Goal: Transaction & Acquisition: Book appointment/travel/reservation

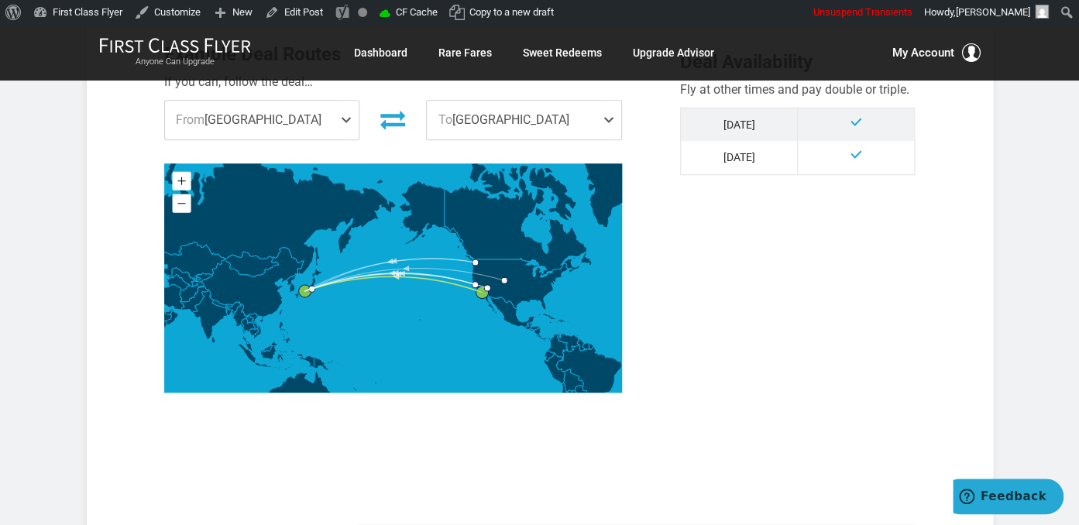
scroll to position [900, 0]
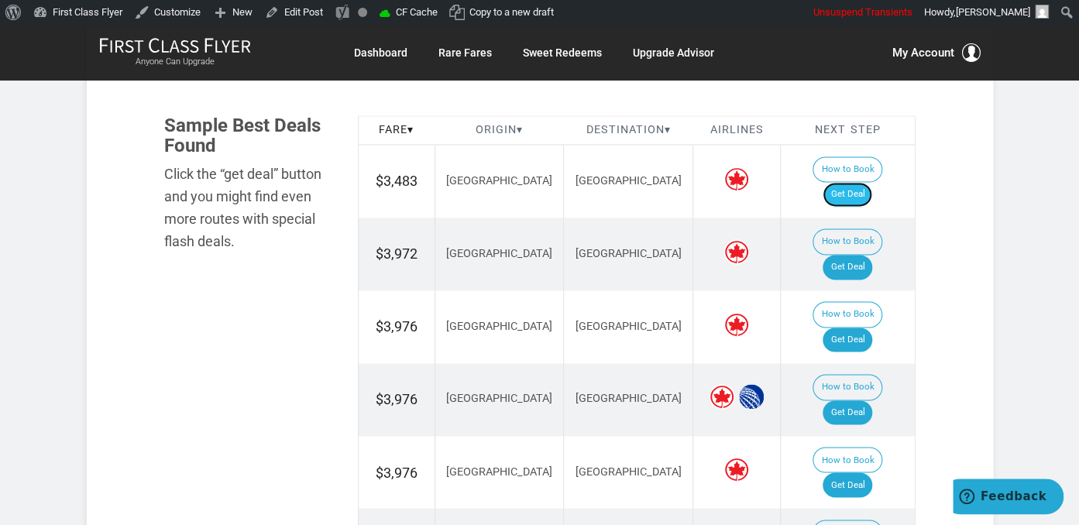
click at [872, 182] on link "Get Deal" at bounding box center [848, 194] width 50 height 25
click at [865, 182] on link "Get Deal" at bounding box center [848, 194] width 50 height 25
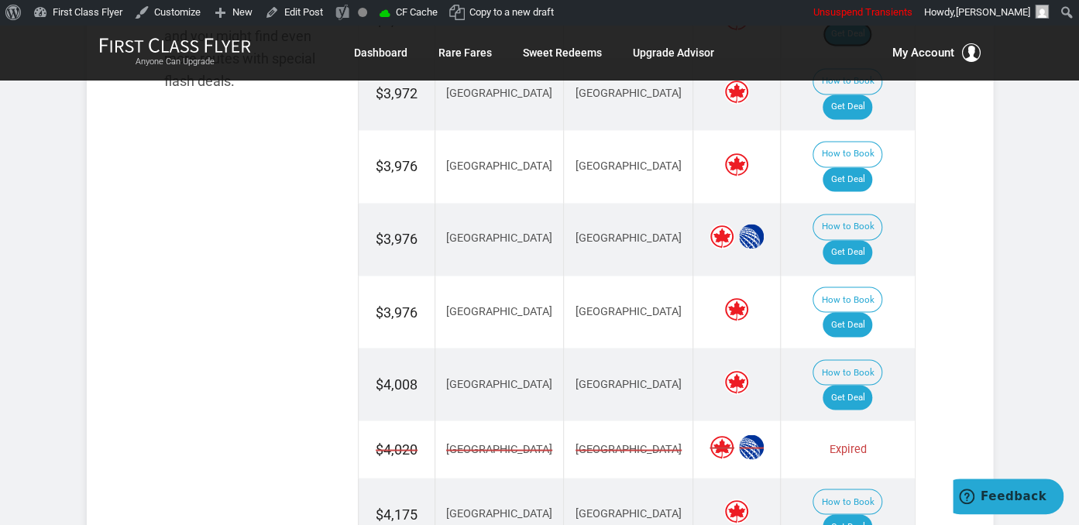
scroll to position [1063, 0]
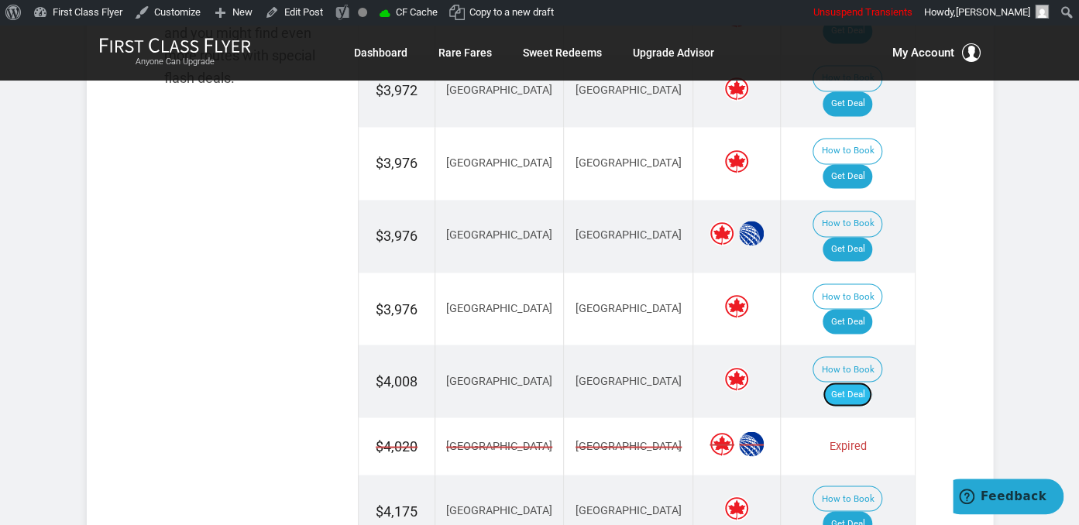
click at [862, 382] on link "Get Deal" at bounding box center [848, 394] width 50 height 25
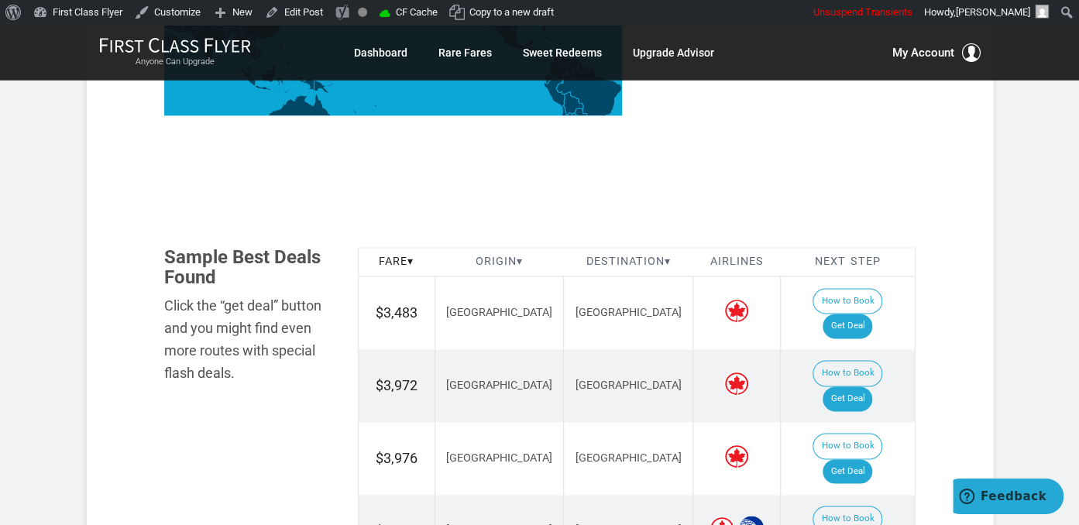
scroll to position [736, 0]
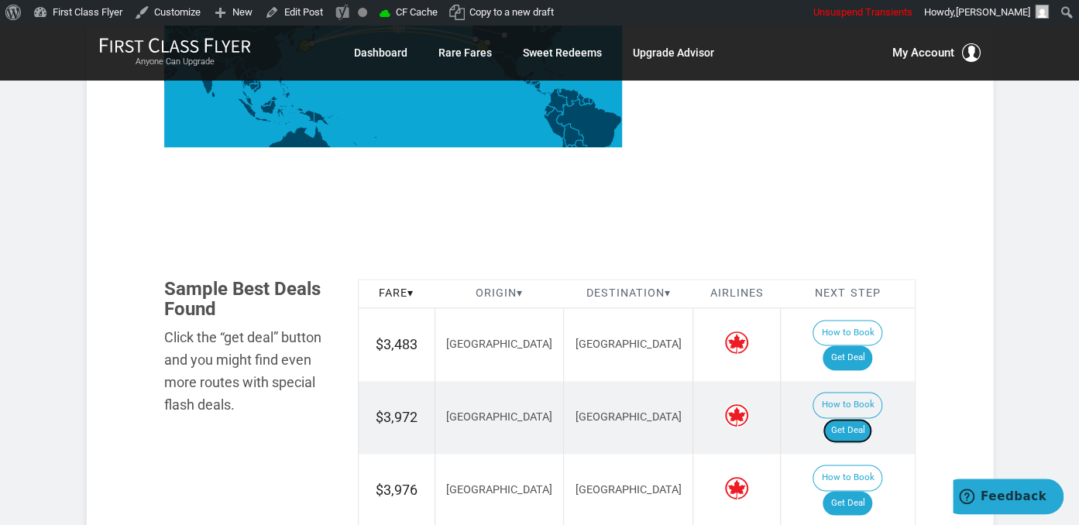
click at [862, 418] on link "Get Deal" at bounding box center [848, 430] width 50 height 25
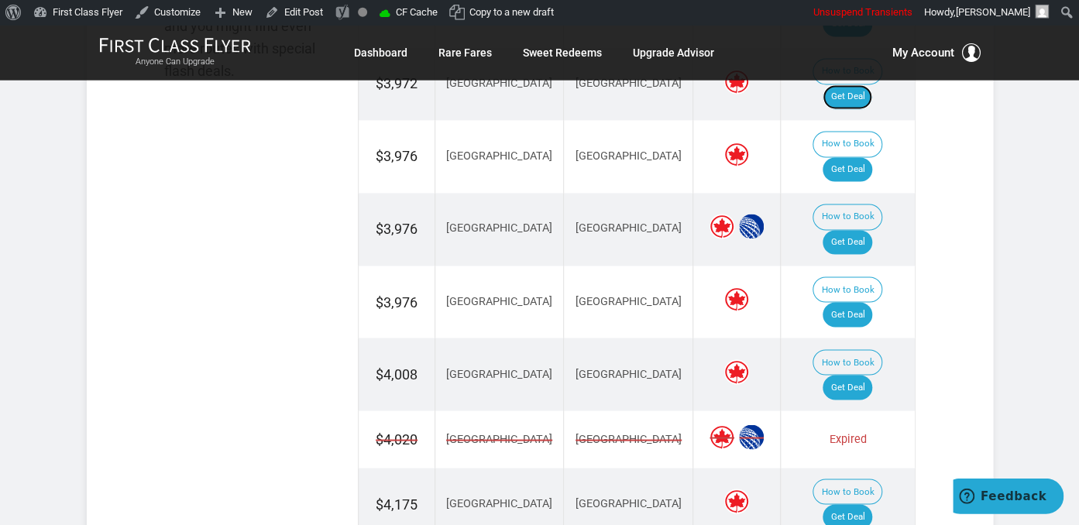
scroll to position [1145, 0]
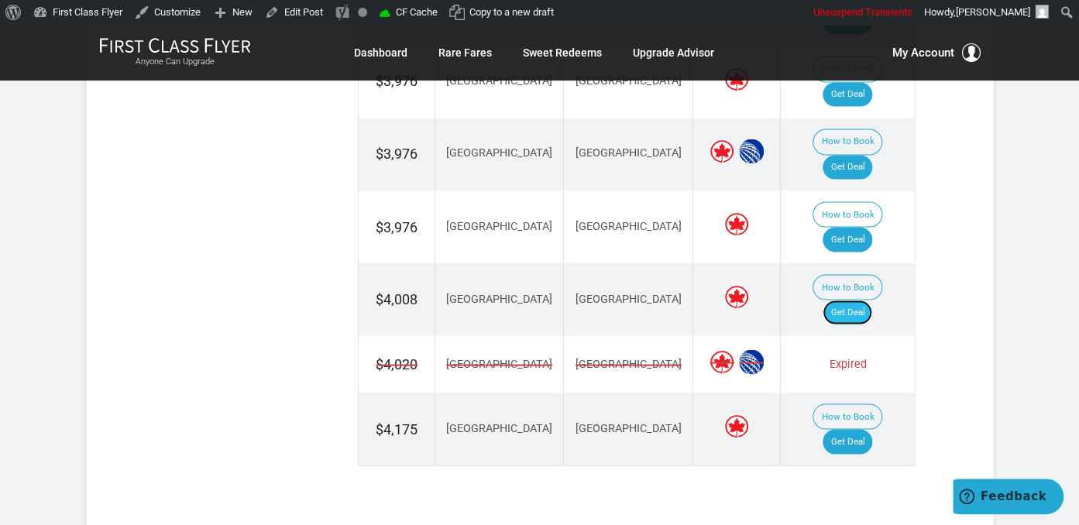
click at [865, 300] on link "Get Deal" at bounding box center [848, 312] width 50 height 25
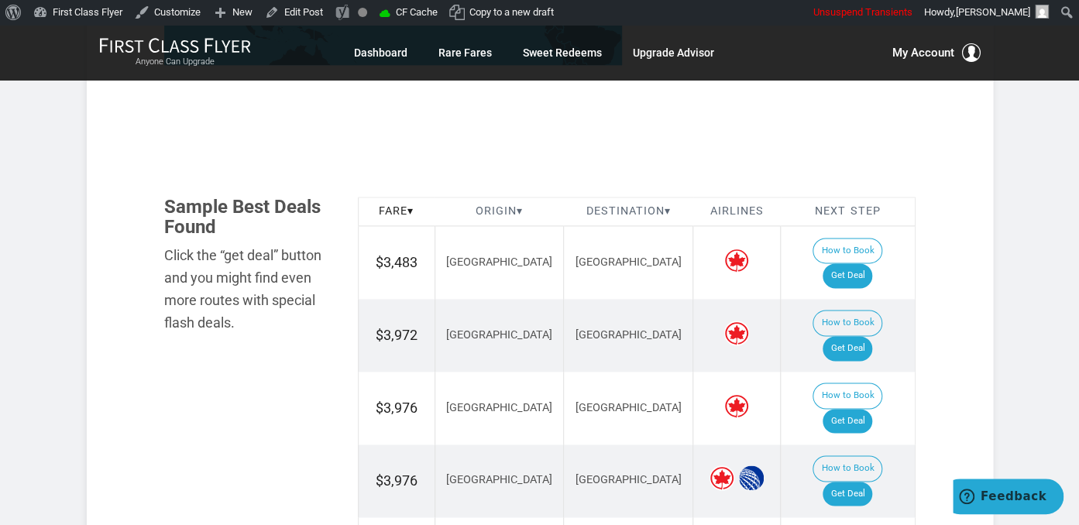
scroll to position [1063, 0]
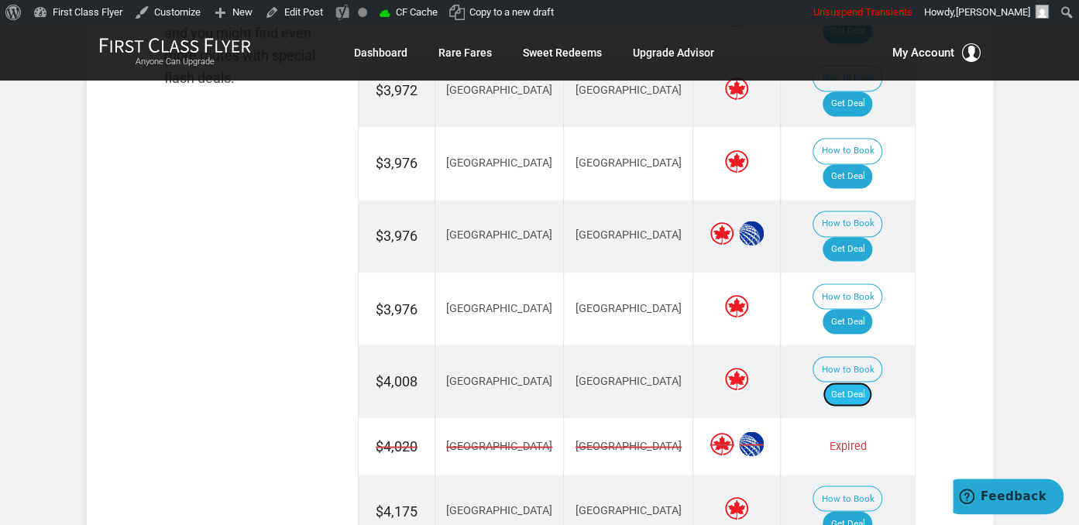
click at [872, 382] on link "Get Deal" at bounding box center [848, 394] width 50 height 25
click at [872, 237] on link "Get Deal" at bounding box center [848, 249] width 50 height 25
click at [847, 164] on link "Get Deal" at bounding box center [848, 176] width 50 height 25
click at [862, 237] on link "Get Deal" at bounding box center [848, 249] width 50 height 25
drag, startPoint x: 858, startPoint y: 236, endPoint x: 866, endPoint y: 237, distance: 8.7
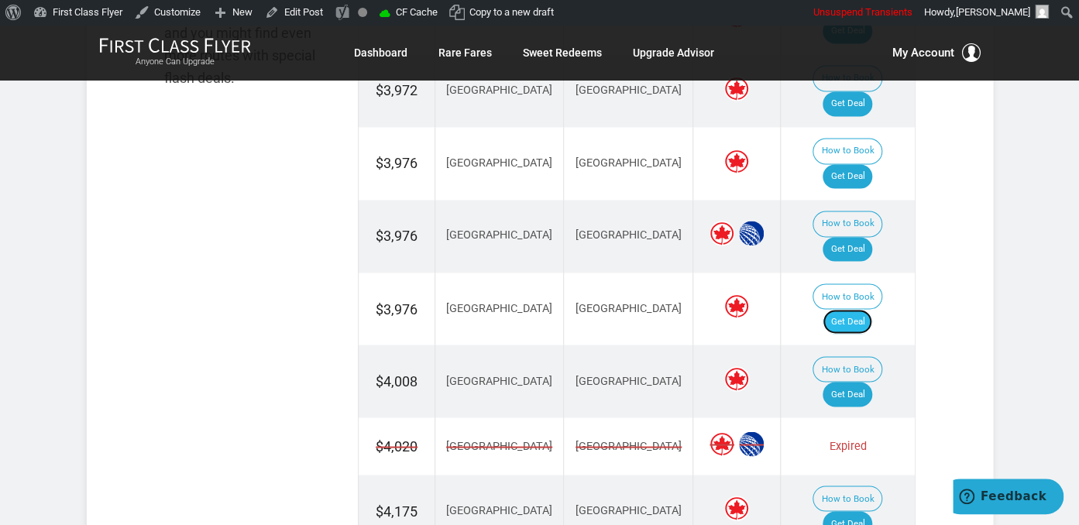
click at [858, 309] on link "Get Deal" at bounding box center [848, 321] width 50 height 25
click at [857, 511] on link "Get Deal" at bounding box center [848, 523] width 50 height 25
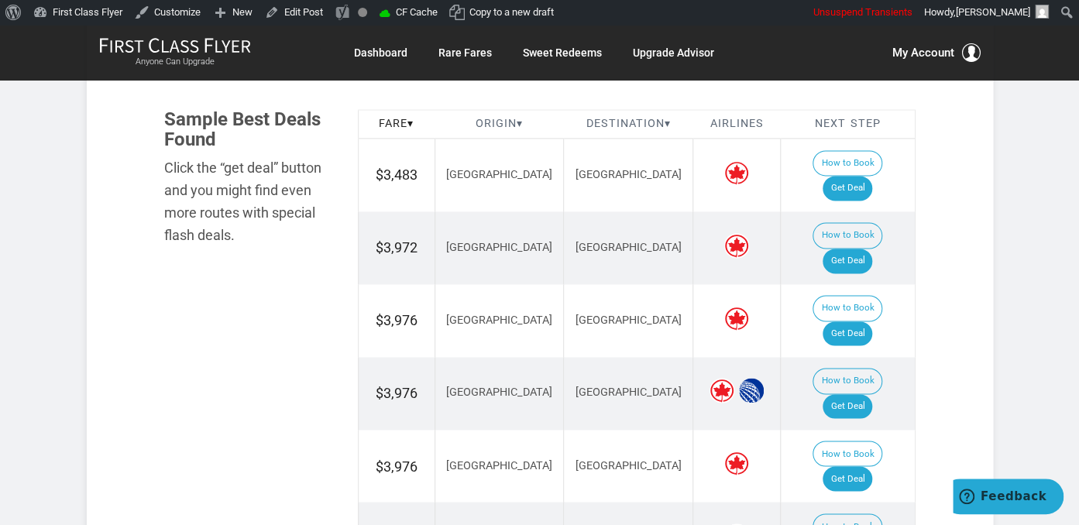
scroll to position [900, 0]
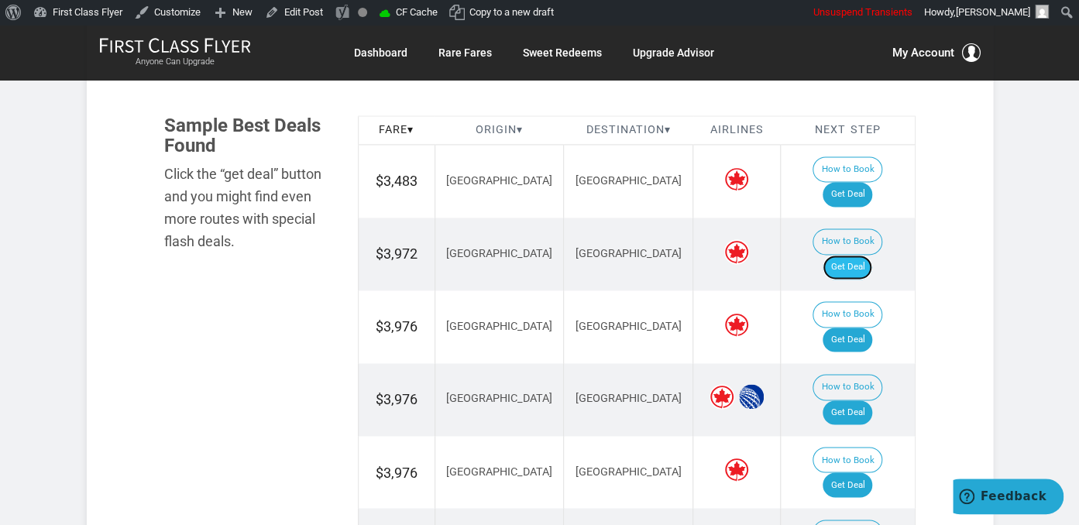
click at [869, 255] on link "Get Deal" at bounding box center [848, 267] width 50 height 25
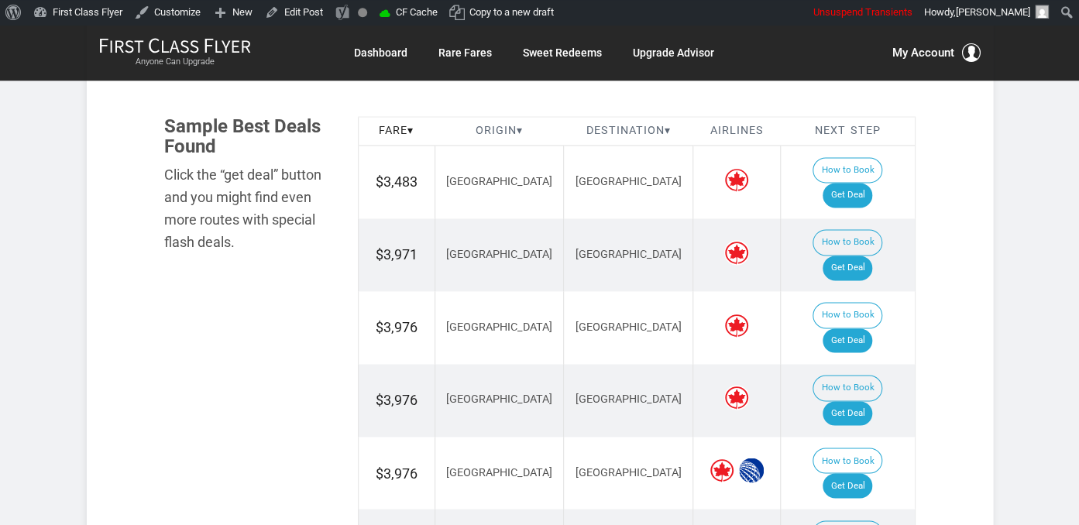
scroll to position [900, 0]
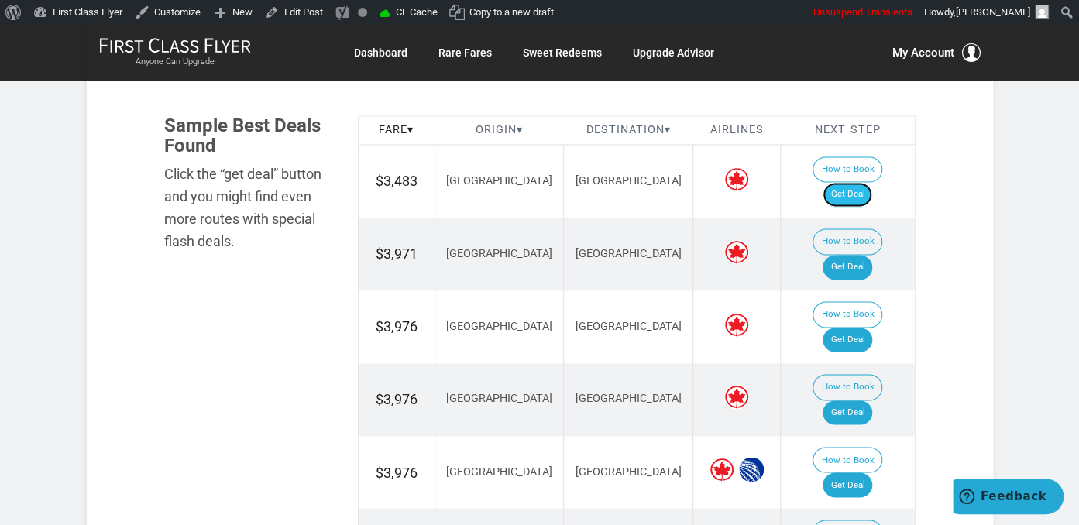
click at [864, 182] on link "Get Deal" at bounding box center [848, 194] width 50 height 25
click at [858, 255] on link "Get Deal" at bounding box center [848, 267] width 50 height 25
click at [851, 328] on link "Get Deal" at bounding box center [848, 340] width 50 height 25
click at [870, 401] on link "Get Deal" at bounding box center [848, 413] width 50 height 25
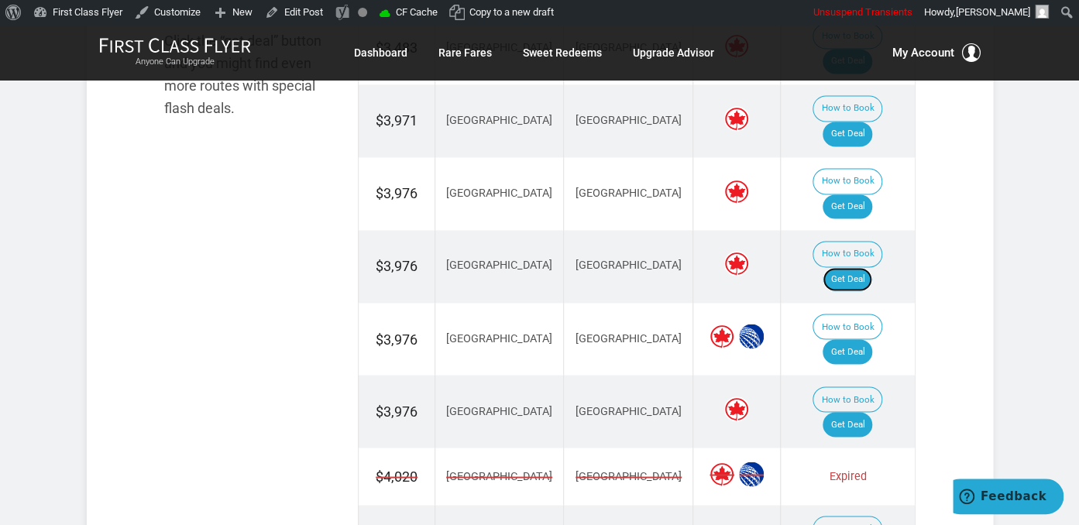
scroll to position [1227, 0]
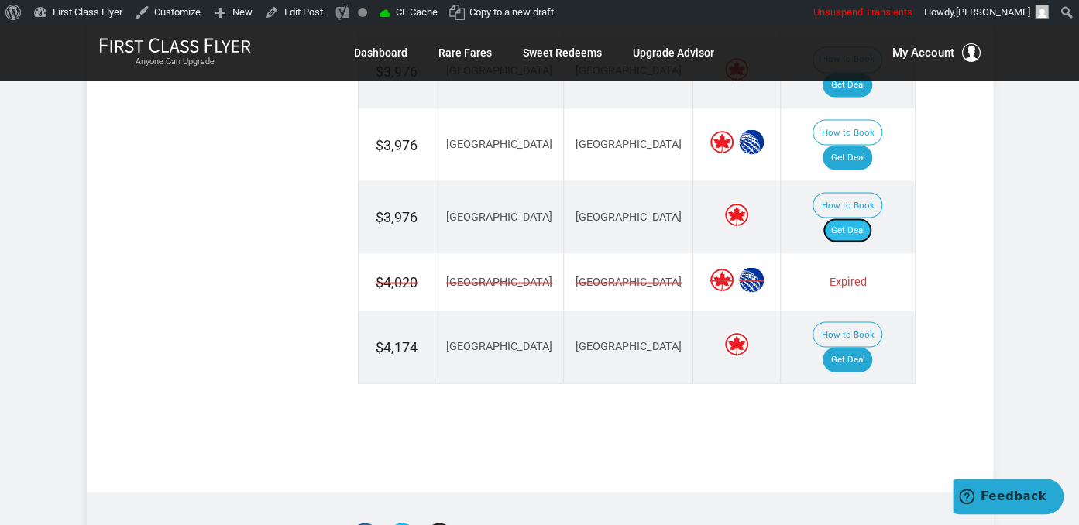
click at [862, 218] on link "Get Deal" at bounding box center [848, 230] width 50 height 25
click at [852, 347] on link "Get Deal" at bounding box center [848, 359] width 50 height 25
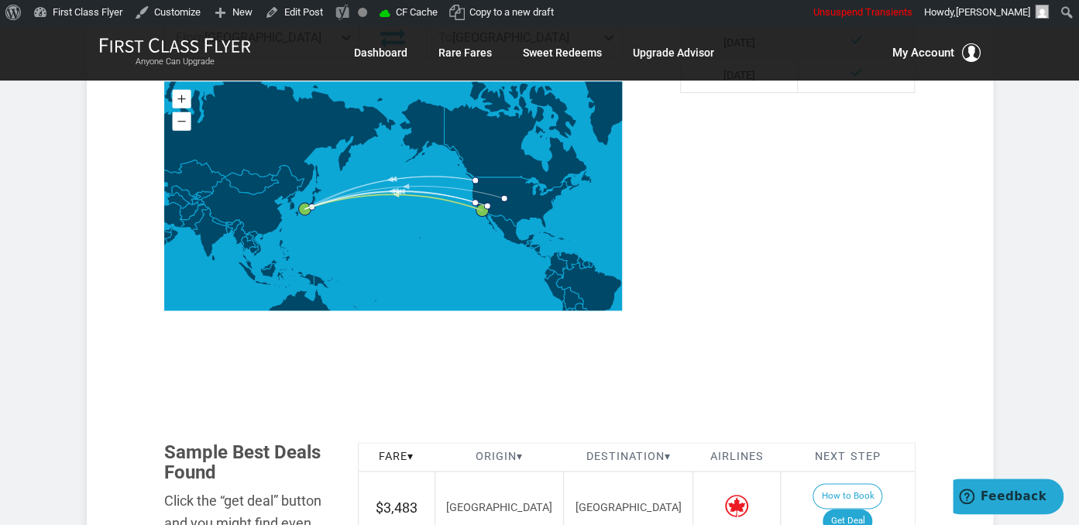
scroll to position [654, 0]
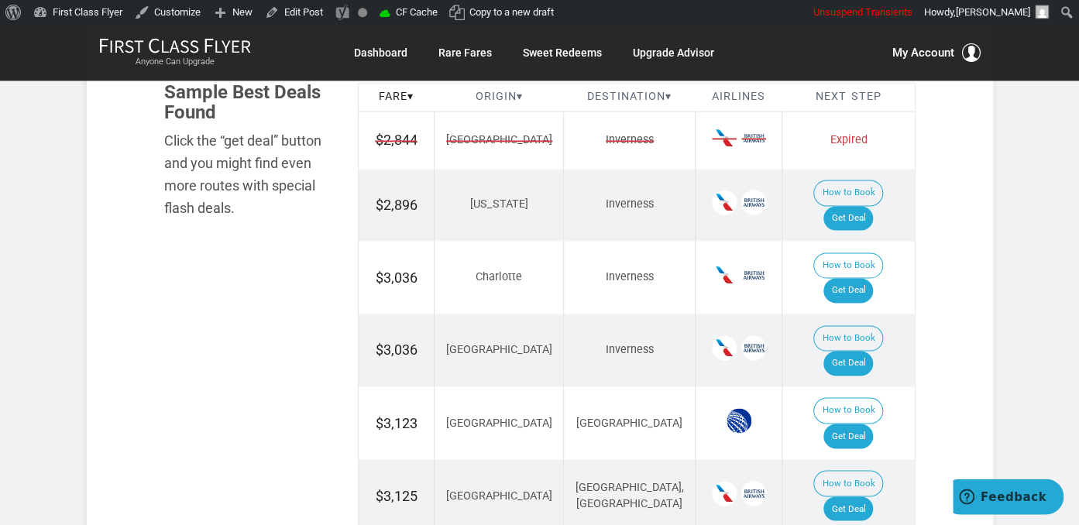
scroll to position [982, 0]
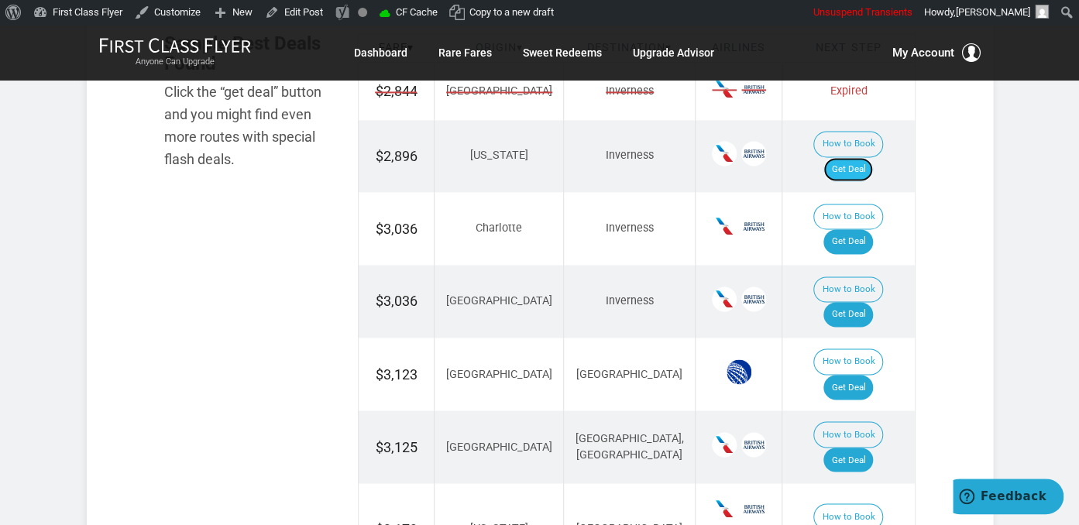
drag, startPoint x: 858, startPoint y: 143, endPoint x: 870, endPoint y: 145, distance: 11.7
click at [859, 157] on link "Get Deal" at bounding box center [849, 169] width 50 height 25
click at [863, 157] on link "Get Deal" at bounding box center [849, 169] width 50 height 25
click at [840, 229] on link "Get Deal" at bounding box center [849, 241] width 50 height 25
click at [861, 302] on link "Get Deal" at bounding box center [849, 314] width 50 height 25
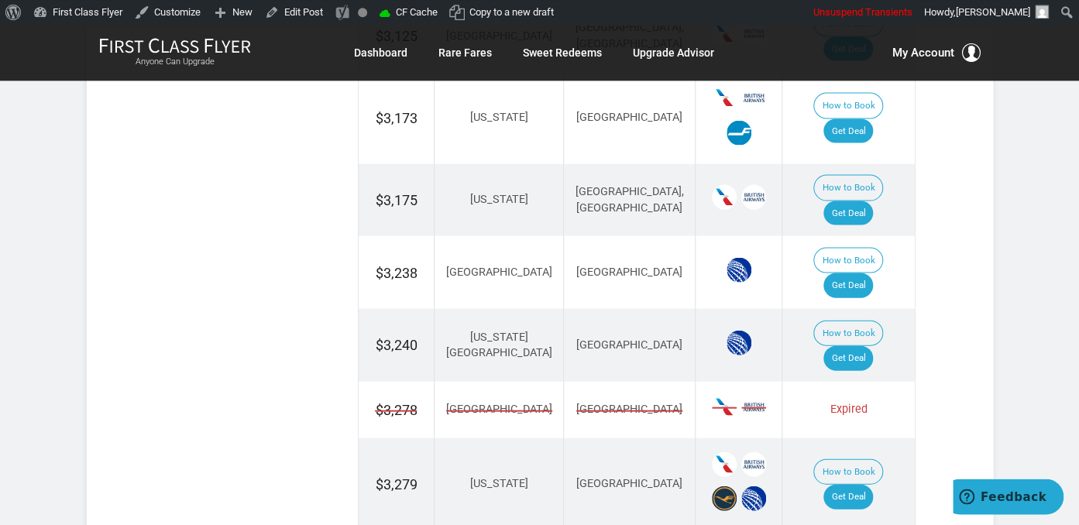
scroll to position [1472, 0]
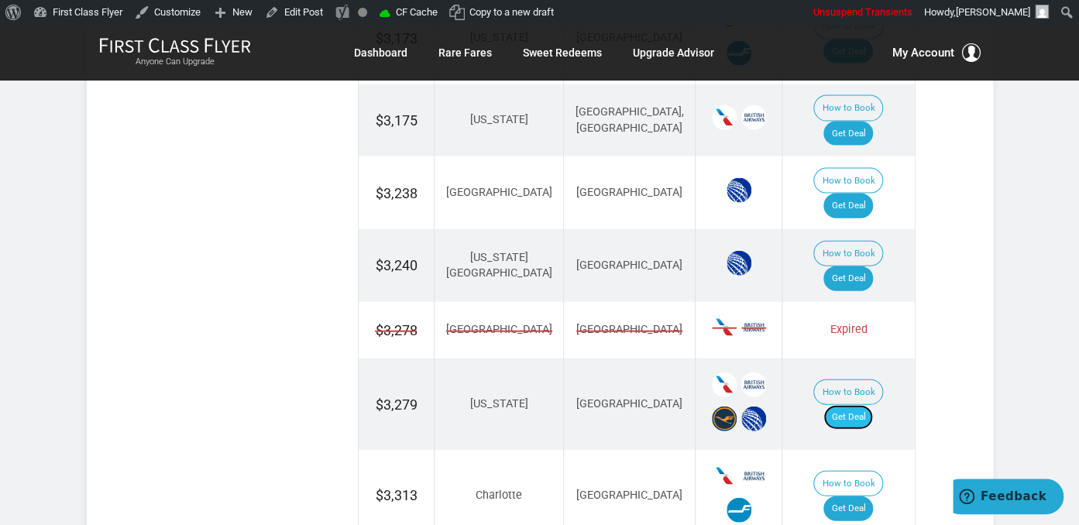
click at [858, 405] on link "Get Deal" at bounding box center [849, 417] width 50 height 25
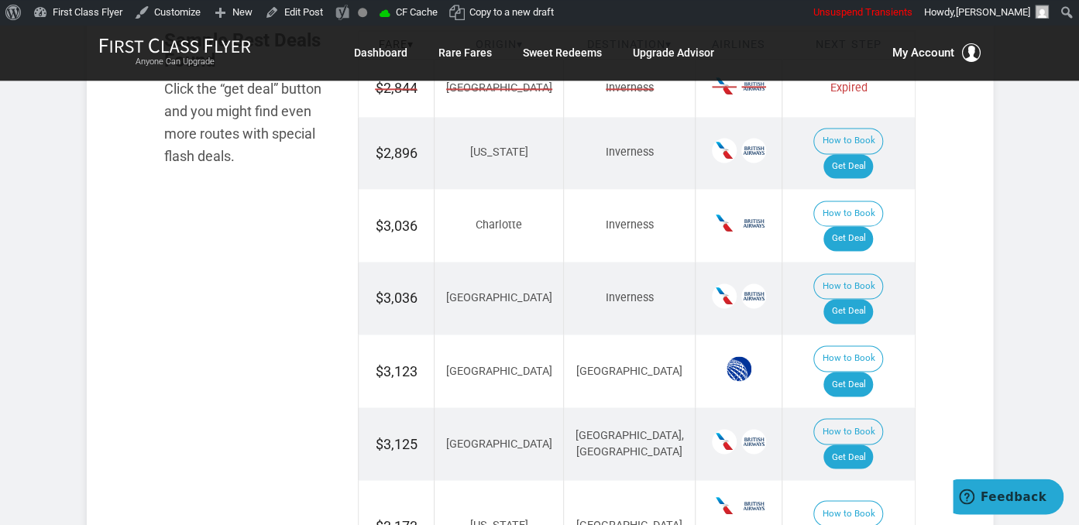
scroll to position [982, 0]
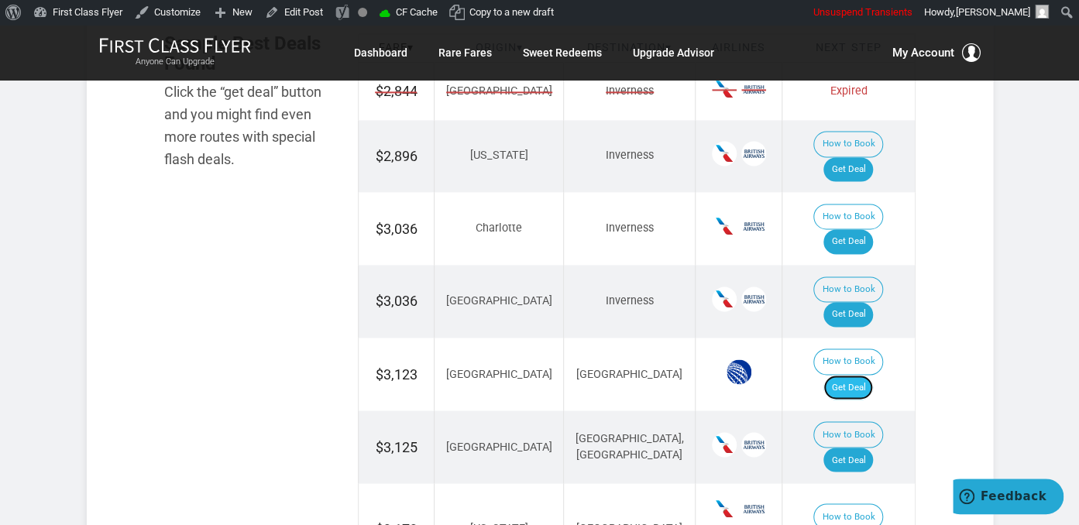
click at [872, 375] on link "Get Deal" at bounding box center [849, 387] width 50 height 25
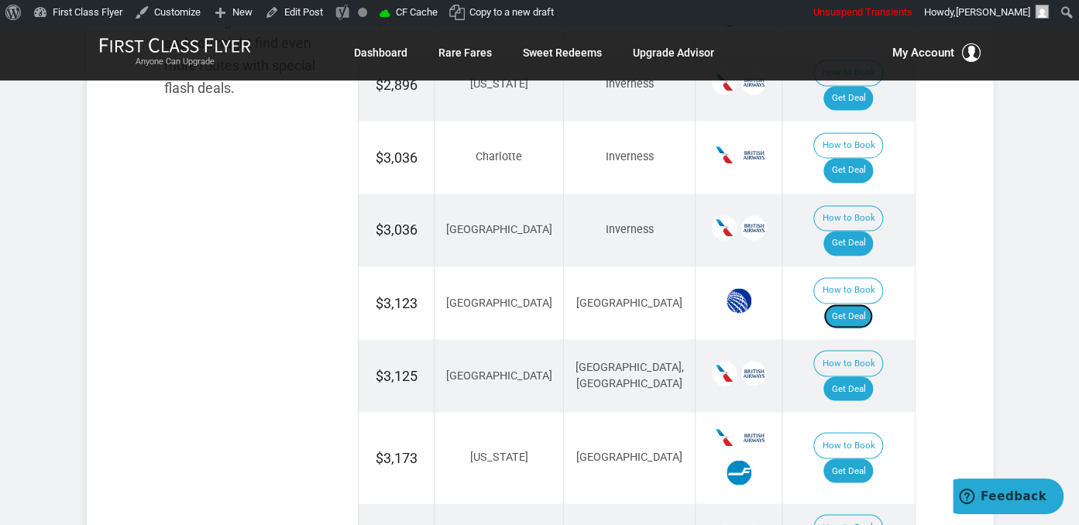
scroll to position [1145, 0]
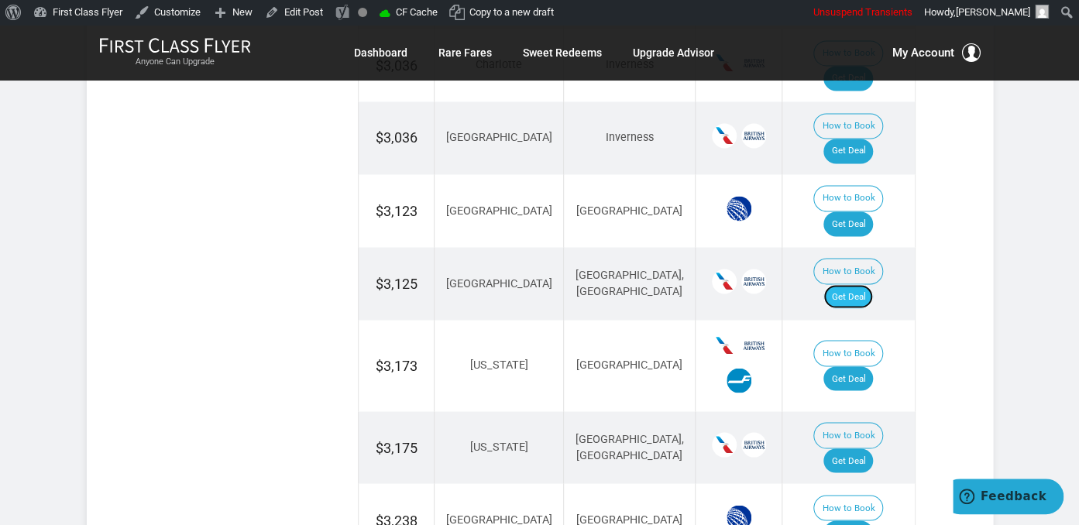
click at [855, 284] on link "Get Deal" at bounding box center [849, 296] width 50 height 25
click at [862, 366] on link "Get Deal" at bounding box center [849, 378] width 50 height 25
click at [868, 366] on link "Get Deal" at bounding box center [849, 378] width 50 height 25
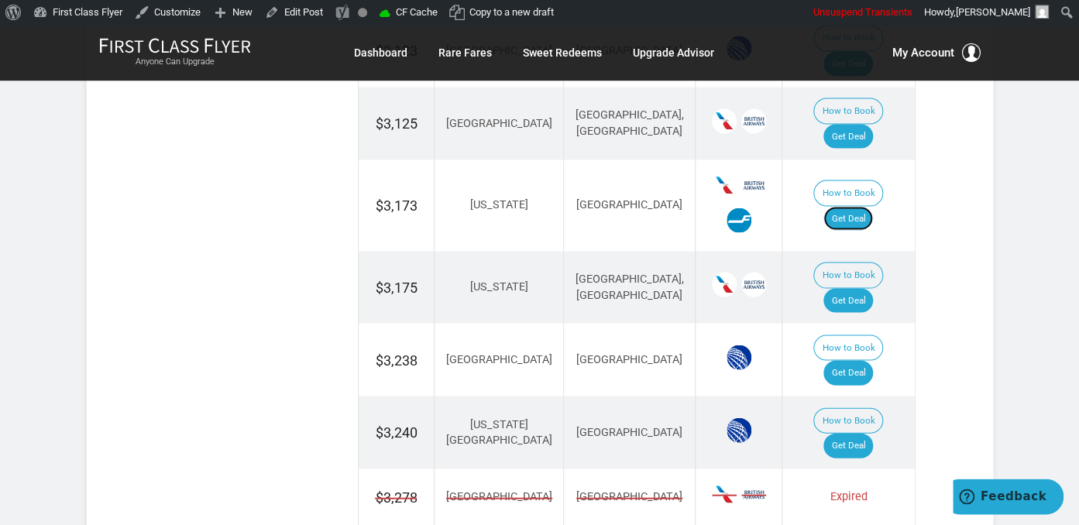
scroll to position [1309, 0]
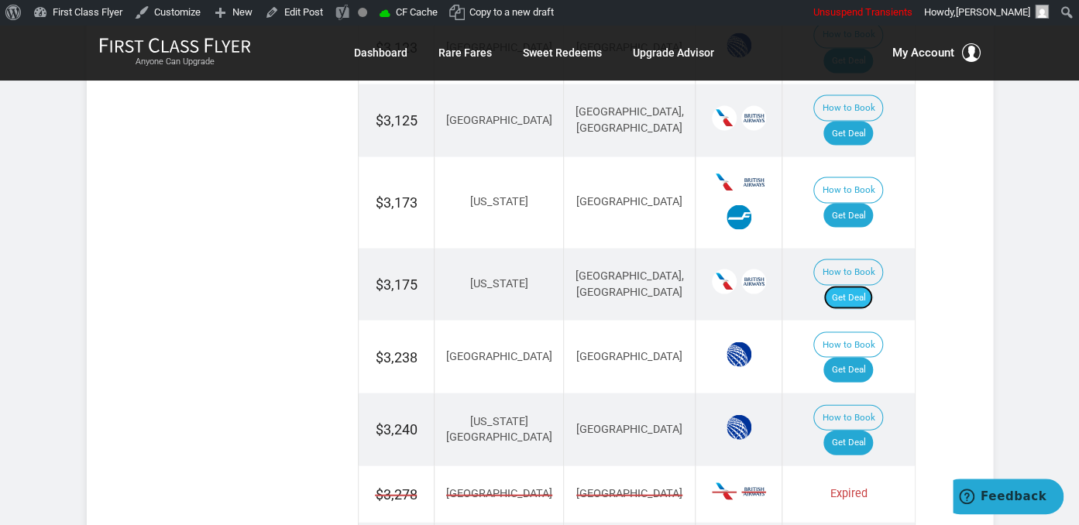
click at [871, 285] on link "Get Deal" at bounding box center [849, 297] width 50 height 25
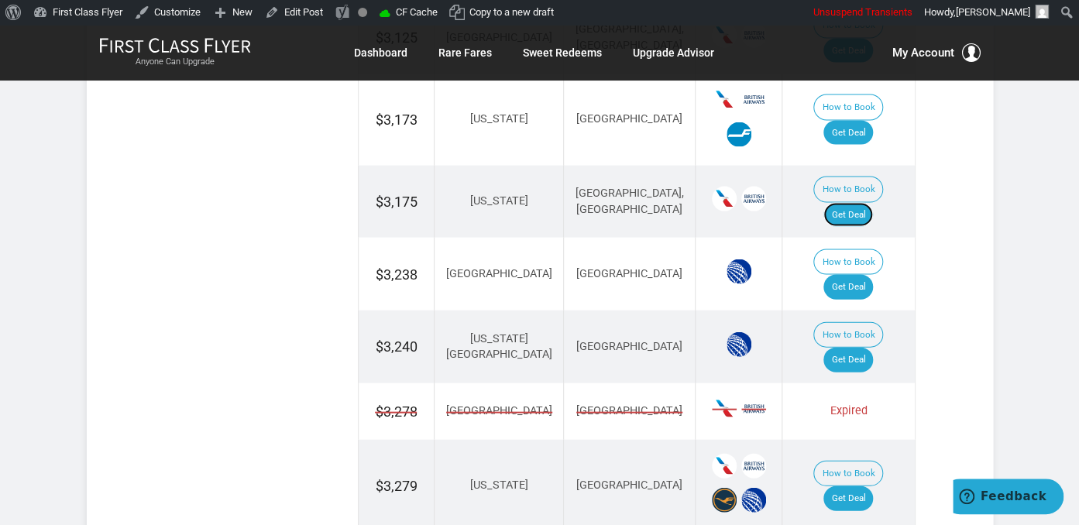
scroll to position [1227, 0]
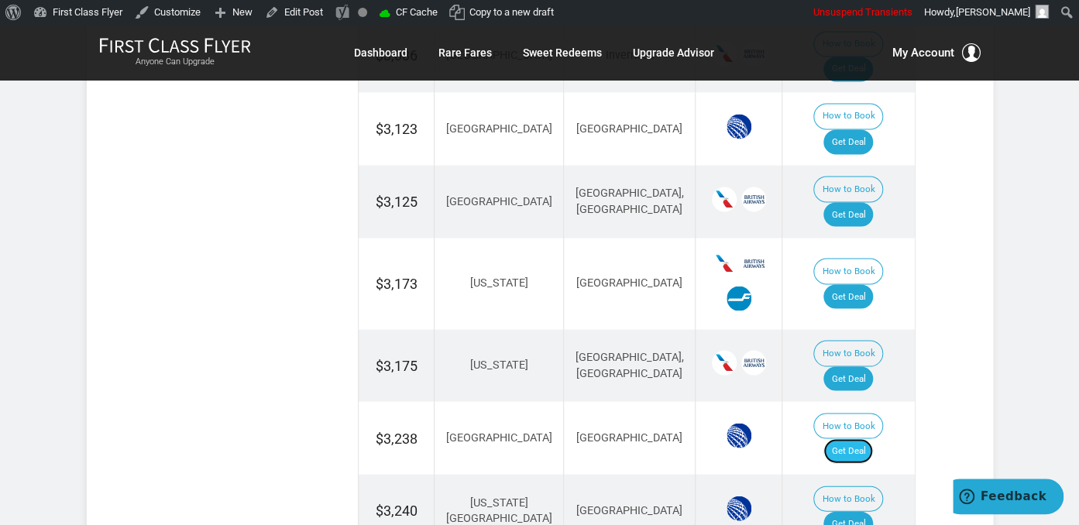
click at [857, 439] on link "Get Deal" at bounding box center [849, 451] width 50 height 25
click at [868, 511] on link "Get Deal" at bounding box center [849, 523] width 50 height 25
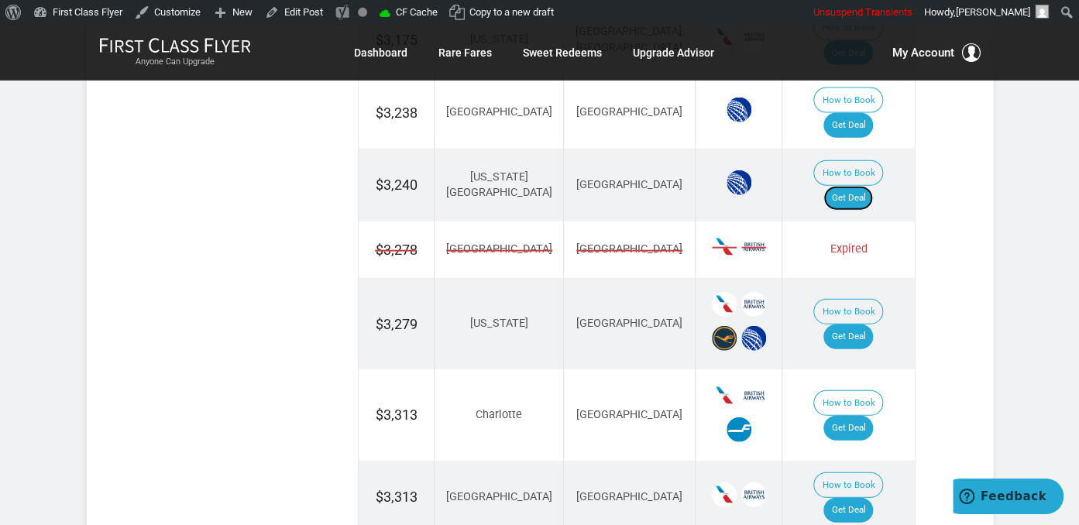
scroll to position [1554, 0]
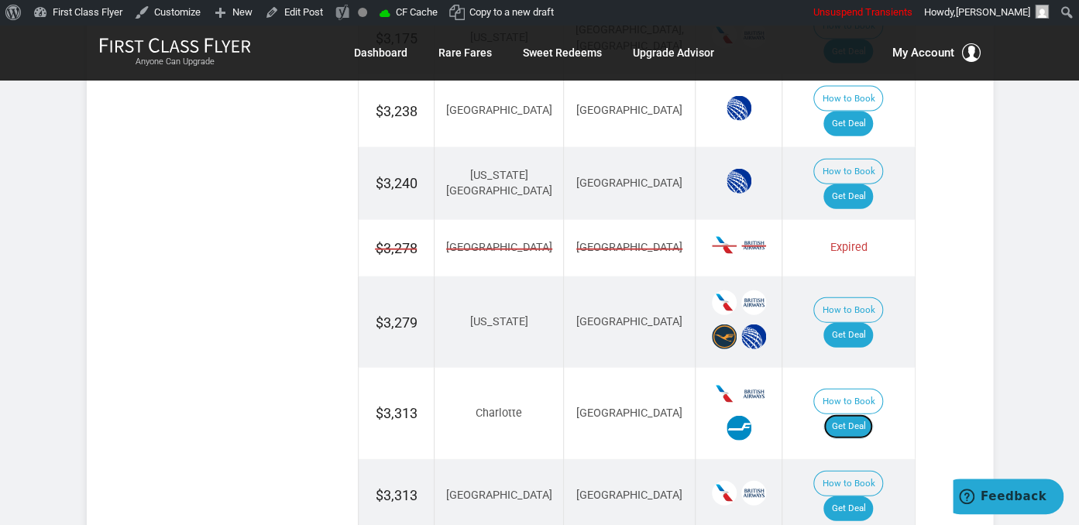
drag, startPoint x: 866, startPoint y: 270, endPoint x: 865, endPoint y: 250, distance: 20.2
click at [866, 415] on link "Get Deal" at bounding box center [849, 427] width 50 height 25
click at [858, 497] on link "Get Deal" at bounding box center [849, 509] width 50 height 25
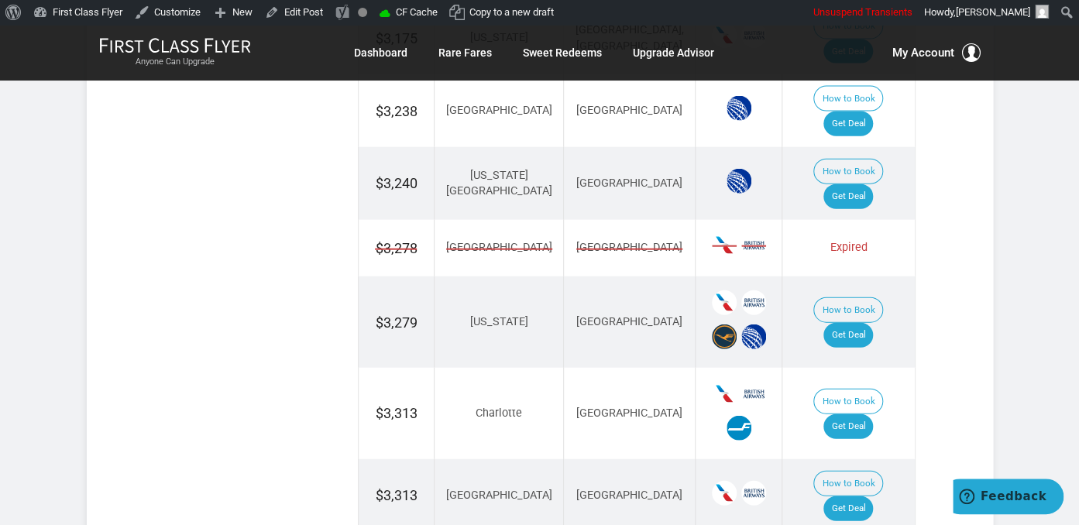
scroll to position [1636, 0]
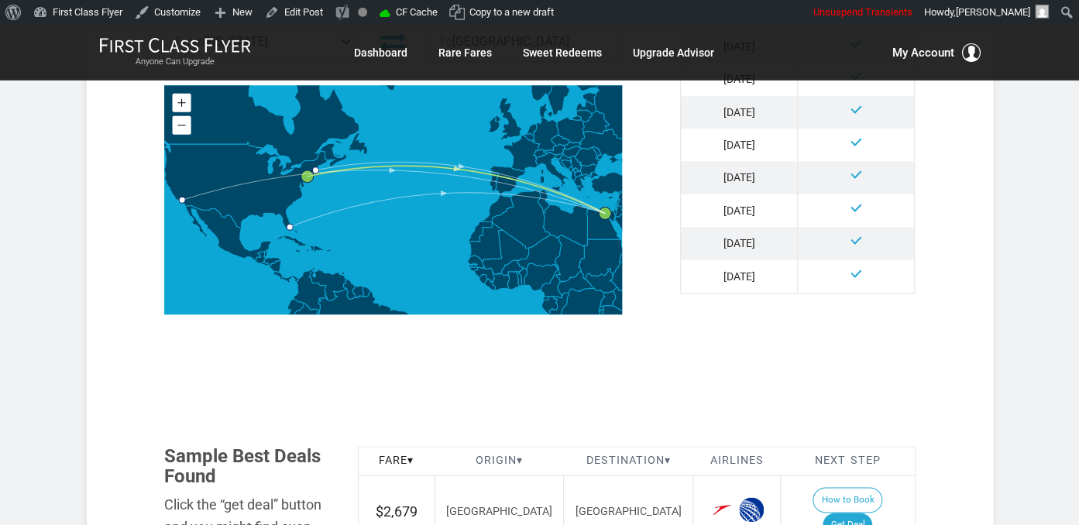
scroll to position [736, 0]
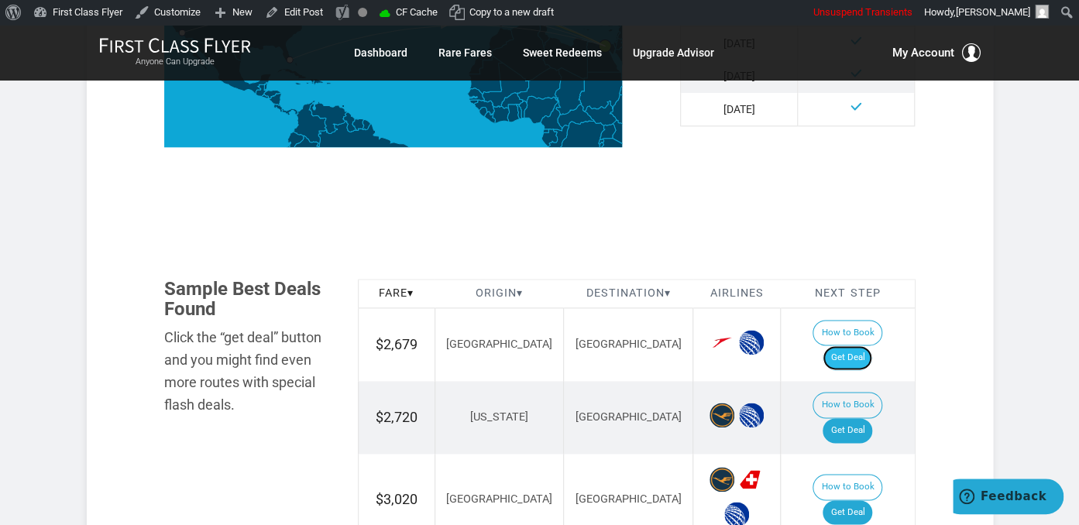
click at [847, 346] on link "Get Deal" at bounding box center [848, 358] width 50 height 25
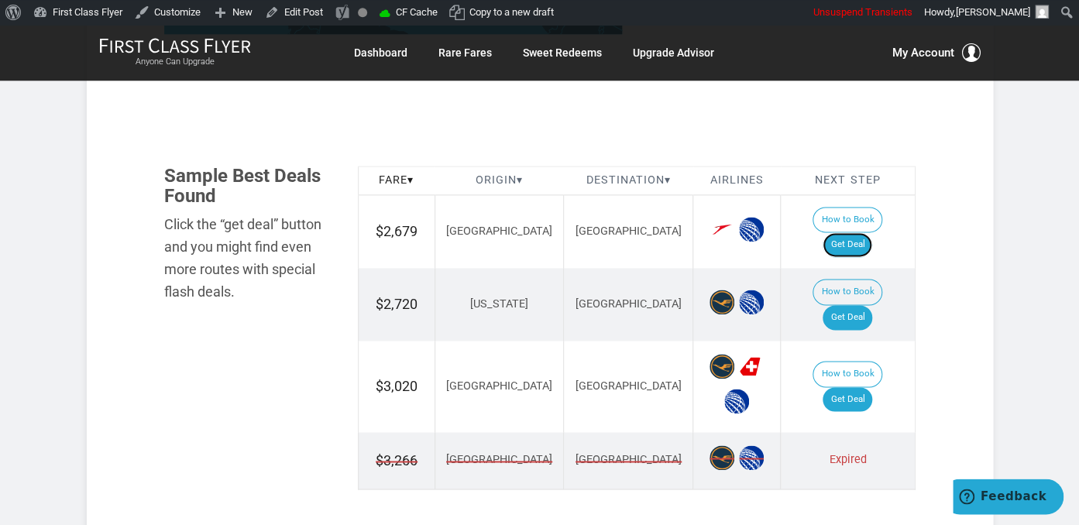
scroll to position [982, 0]
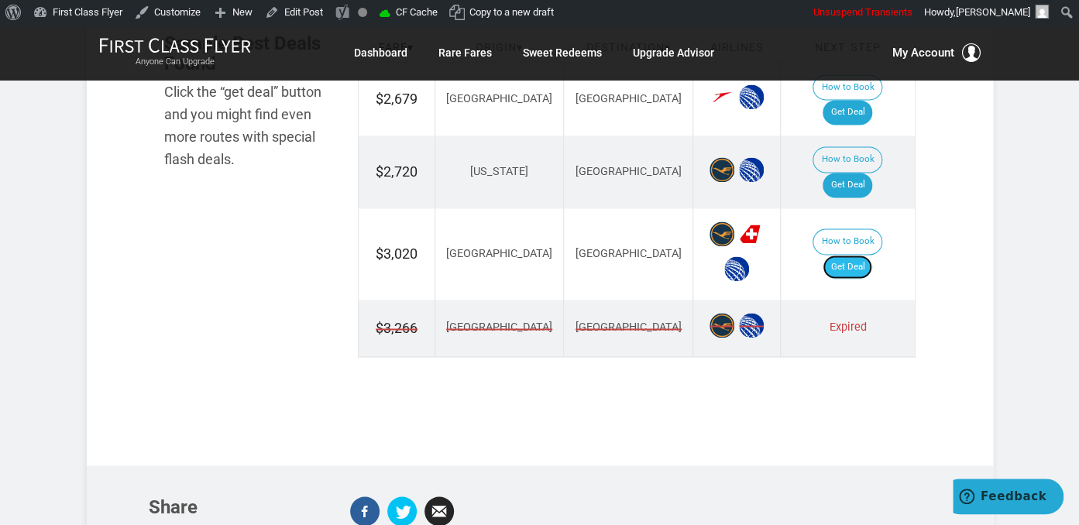
click at [864, 255] on link "Get Deal" at bounding box center [848, 267] width 50 height 25
click at [865, 173] on link "Get Deal" at bounding box center [848, 185] width 50 height 25
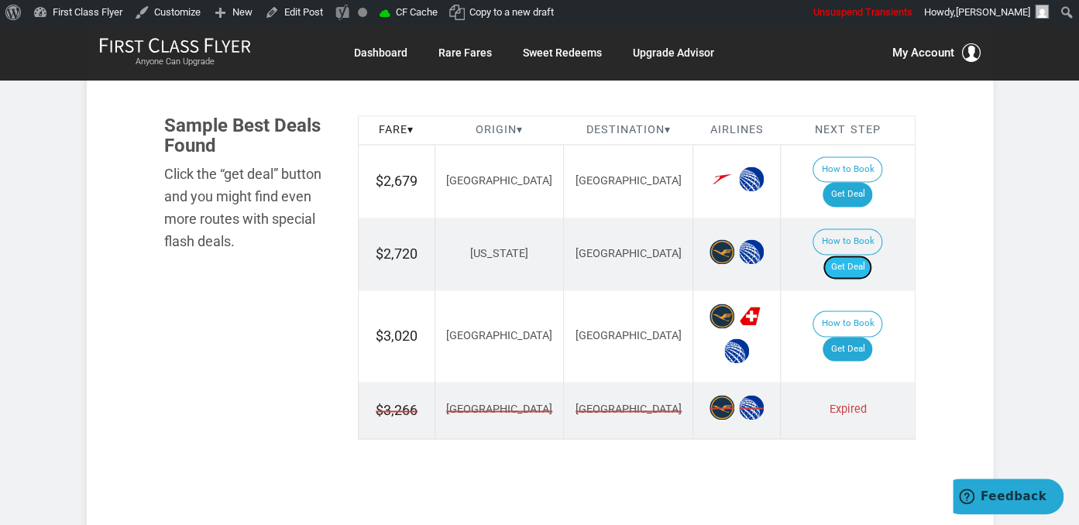
click at [865, 255] on link "Get Deal" at bounding box center [848, 267] width 50 height 25
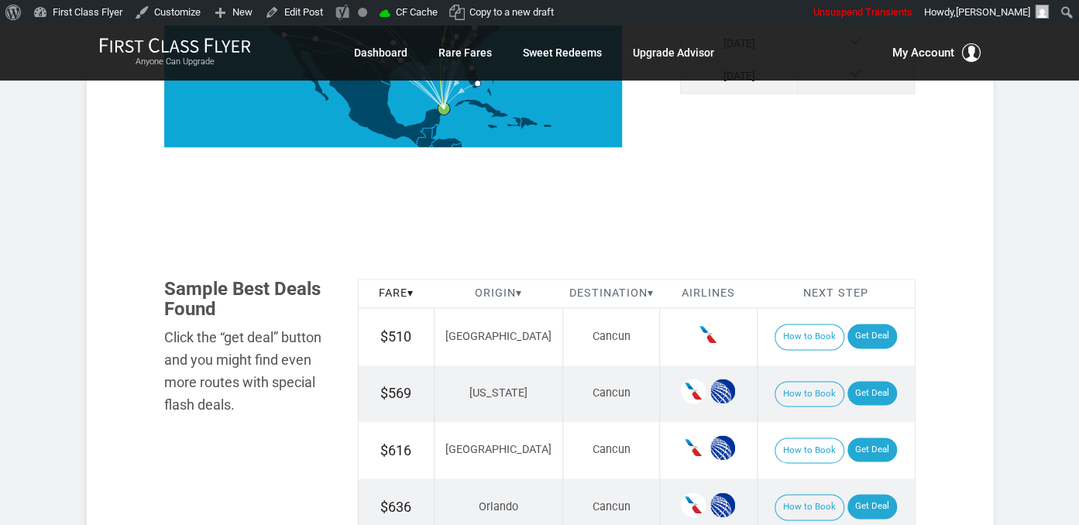
scroll to position [900, 0]
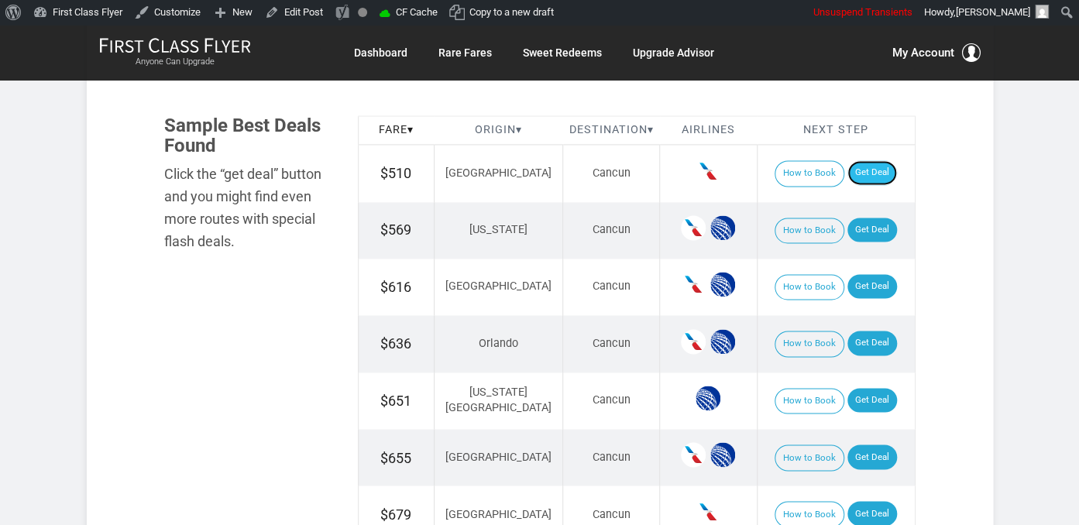
click at [860, 178] on link "Get Deal" at bounding box center [873, 172] width 50 height 25
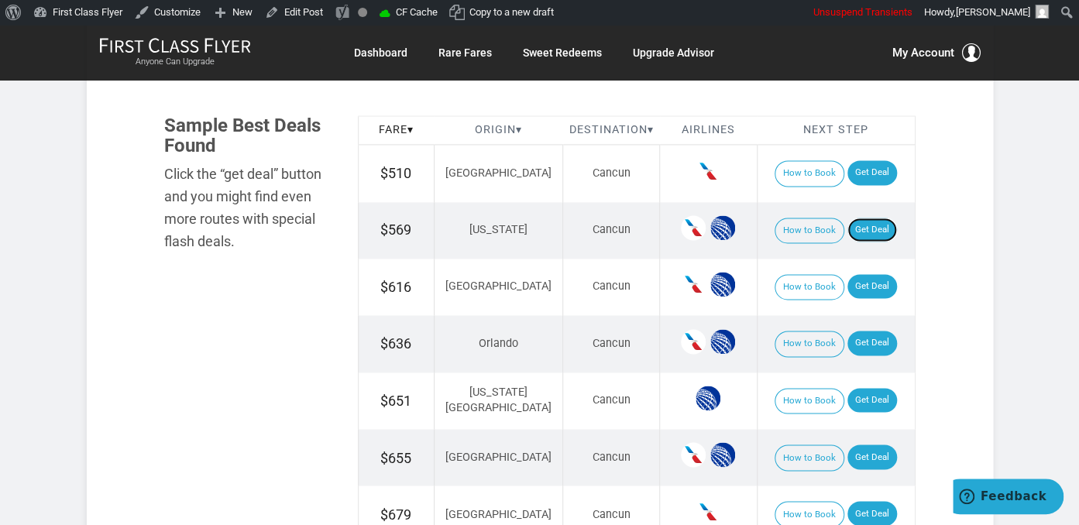
click at [870, 229] on link "Get Deal" at bounding box center [873, 230] width 50 height 25
click at [870, 276] on link "Get Deal" at bounding box center [873, 286] width 50 height 25
drag, startPoint x: 877, startPoint y: 449, endPoint x: 863, endPoint y: 435, distance: 19.7
click at [877, 449] on link "Get Deal" at bounding box center [873, 457] width 50 height 25
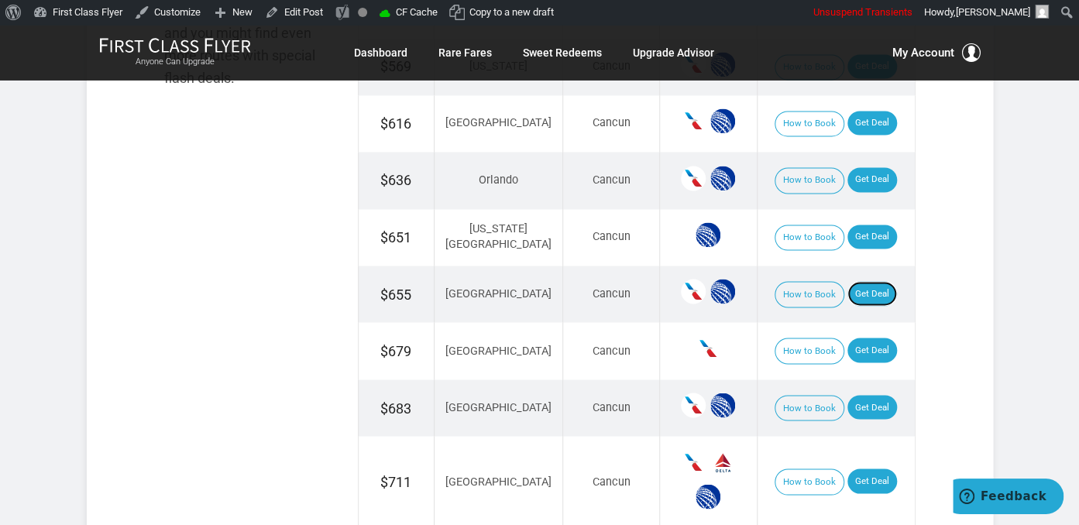
scroll to position [1063, 0]
click at [860, 227] on link "Get Deal" at bounding box center [873, 237] width 50 height 25
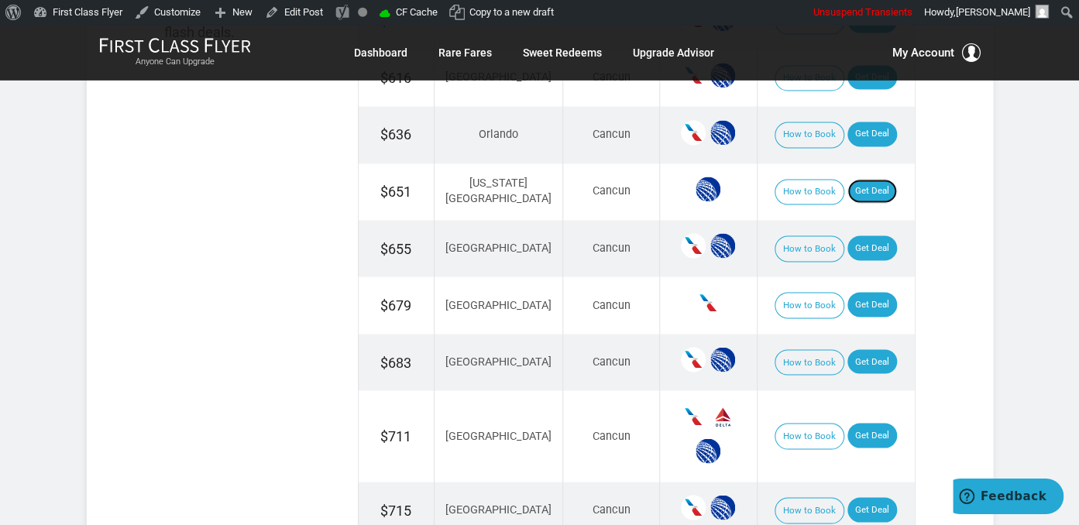
scroll to position [1145, 0]
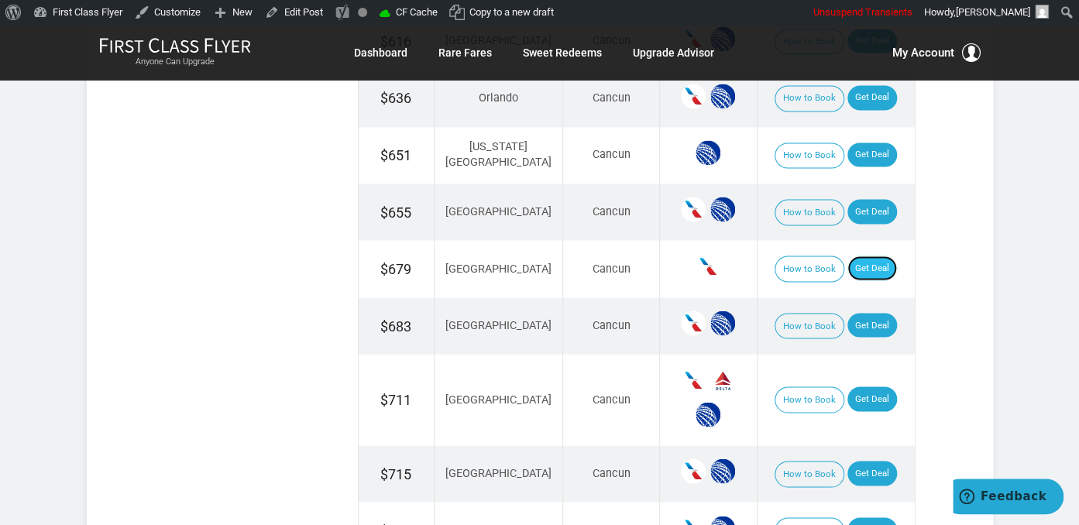
click at [848, 256] on link "Get Deal" at bounding box center [873, 268] width 50 height 25
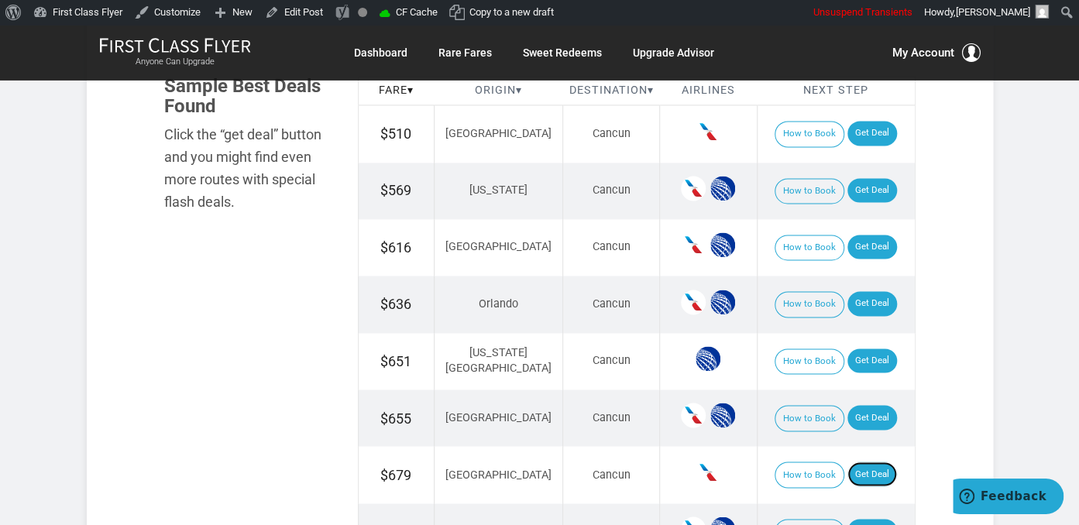
scroll to position [900, 0]
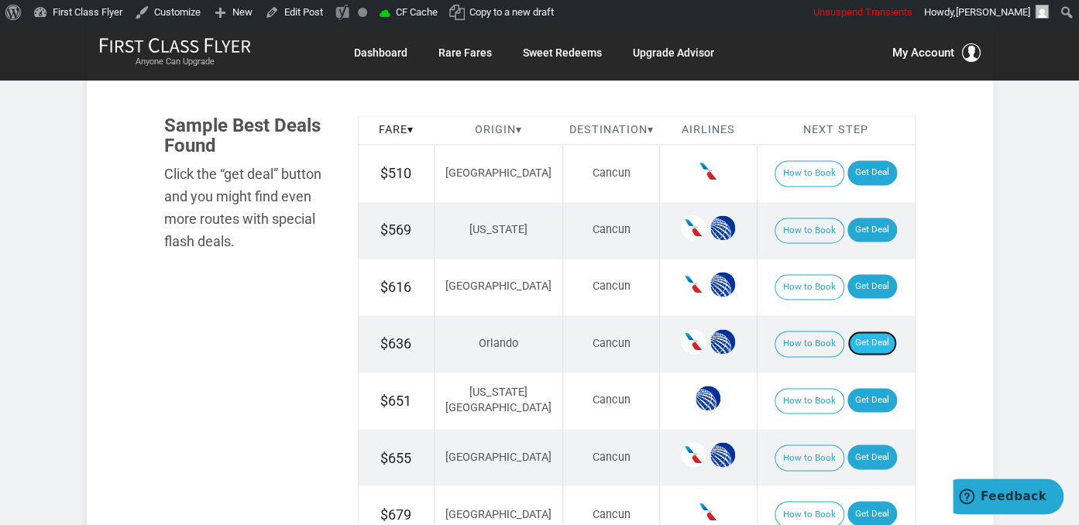
click at [873, 339] on link "Get Deal" at bounding box center [873, 343] width 50 height 25
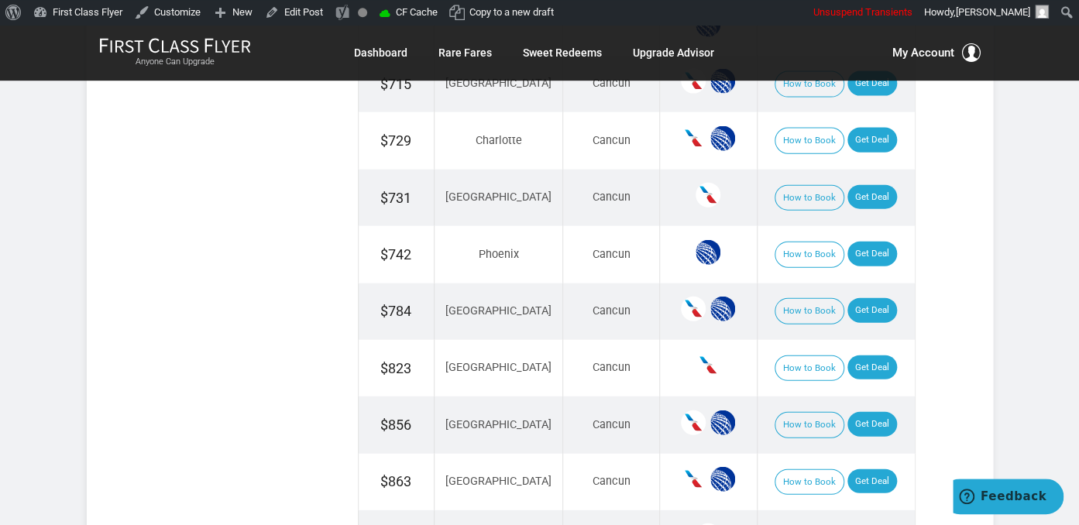
scroll to position [1636, 0]
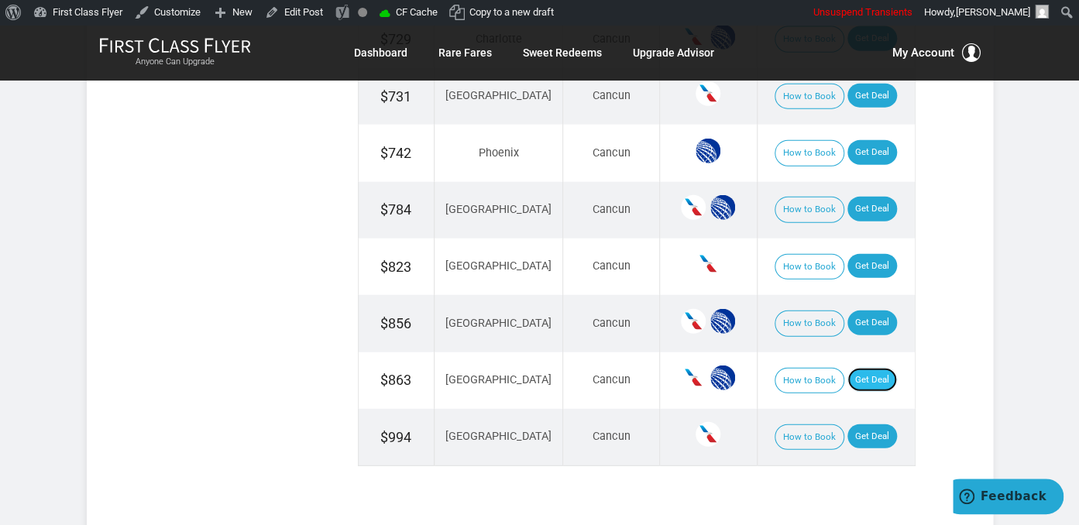
click at [873, 368] on link "Get Deal" at bounding box center [873, 380] width 50 height 25
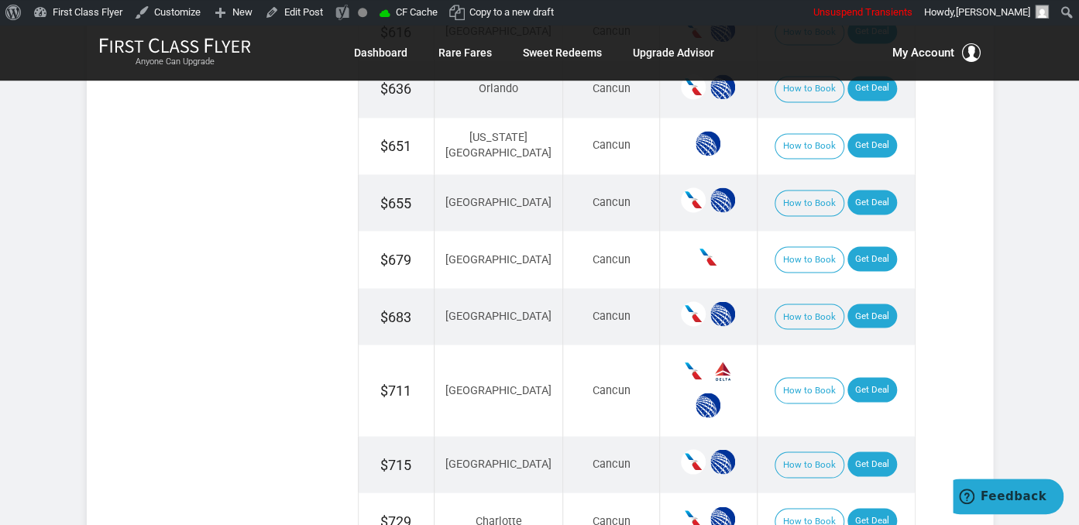
scroll to position [1145, 0]
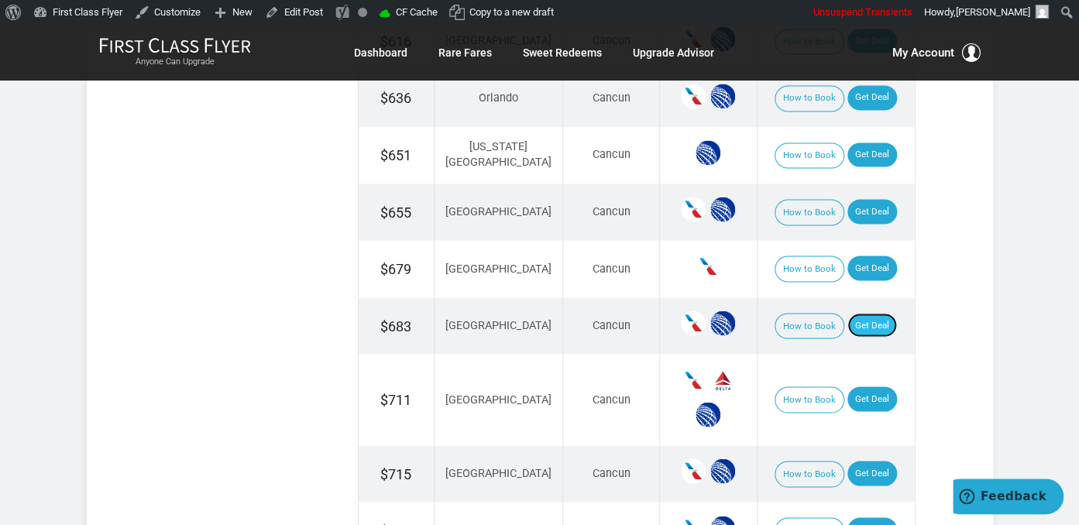
click at [848, 313] on link "Get Deal" at bounding box center [873, 325] width 50 height 25
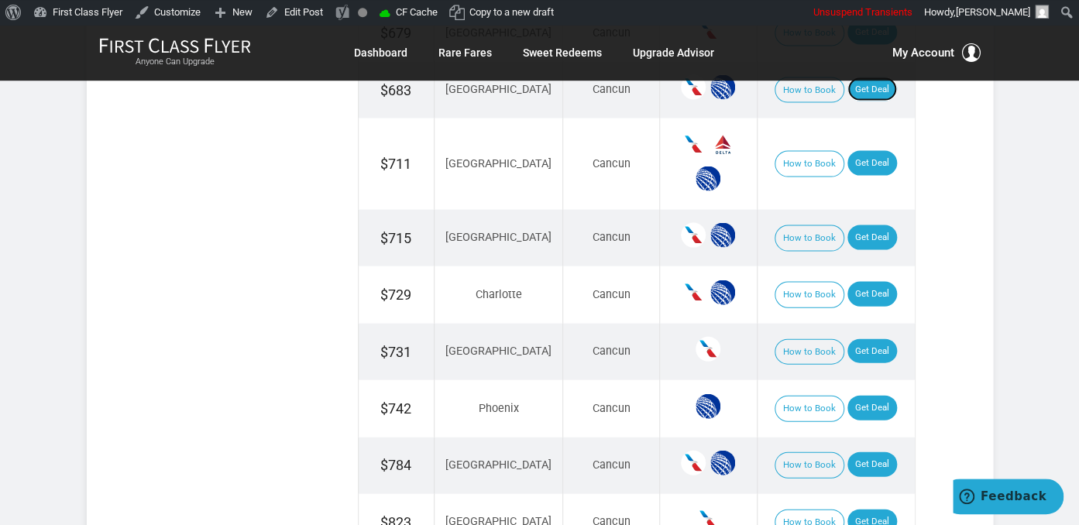
scroll to position [1391, 0]
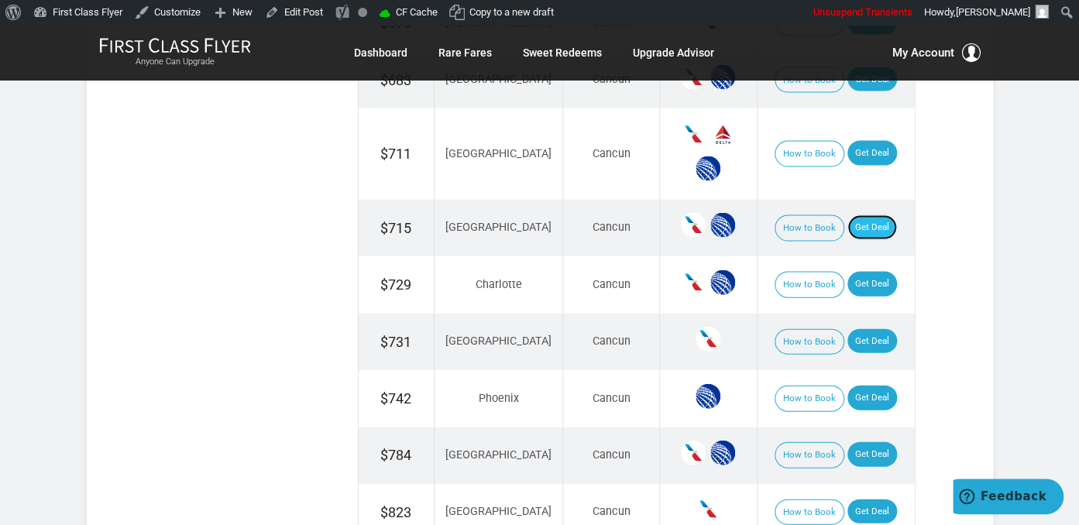
click at [866, 217] on link "Get Deal" at bounding box center [873, 227] width 50 height 25
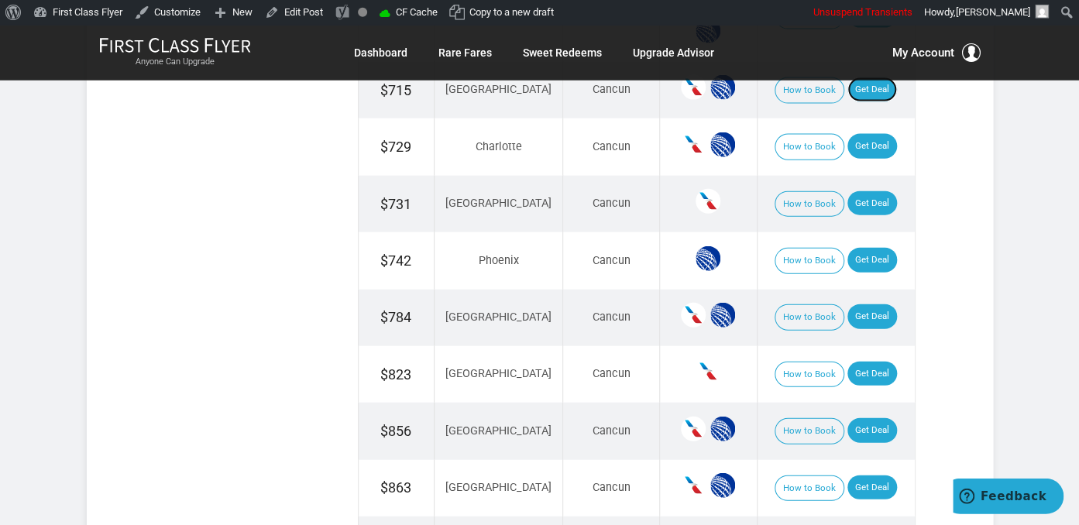
scroll to position [1554, 0]
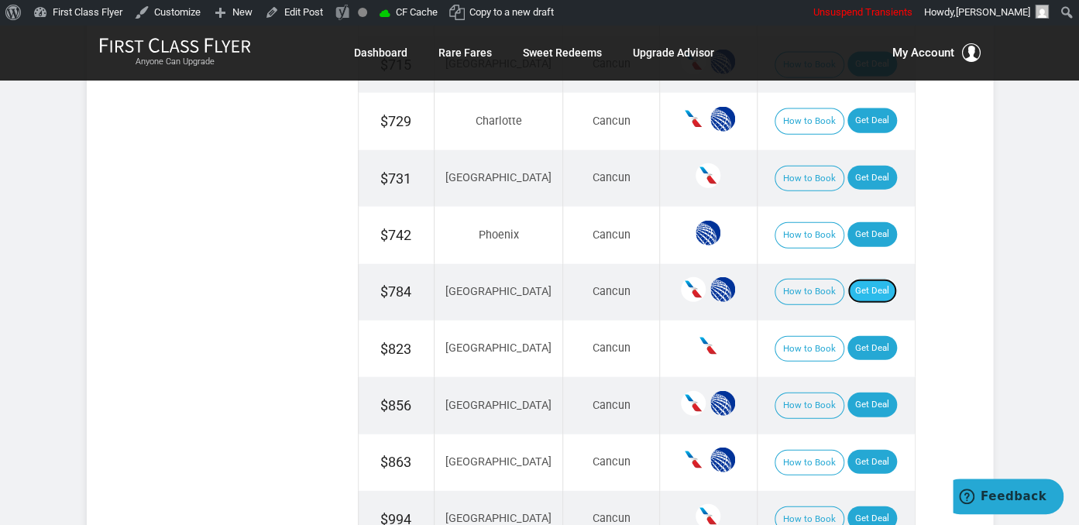
click at [859, 279] on link "Get Deal" at bounding box center [873, 291] width 50 height 25
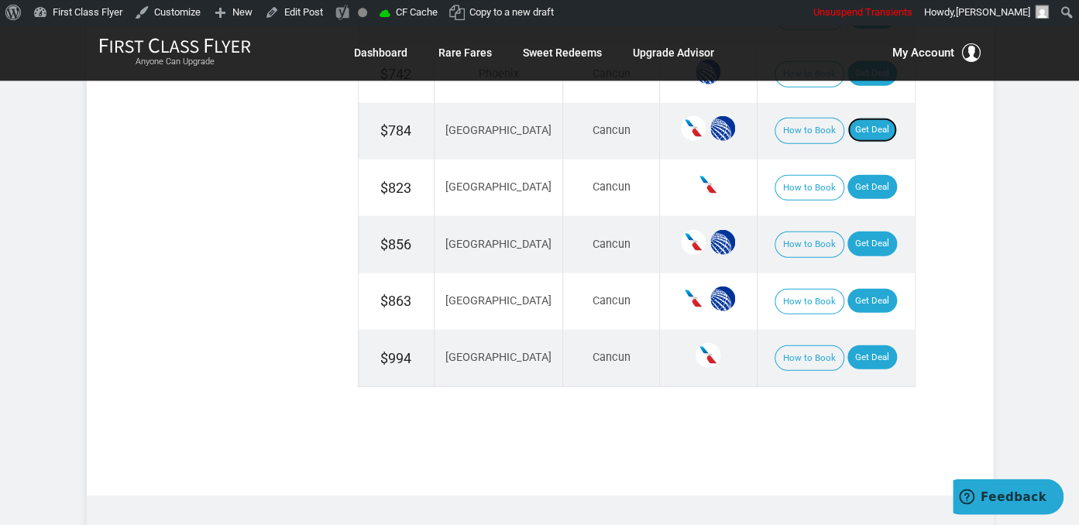
scroll to position [1718, 0]
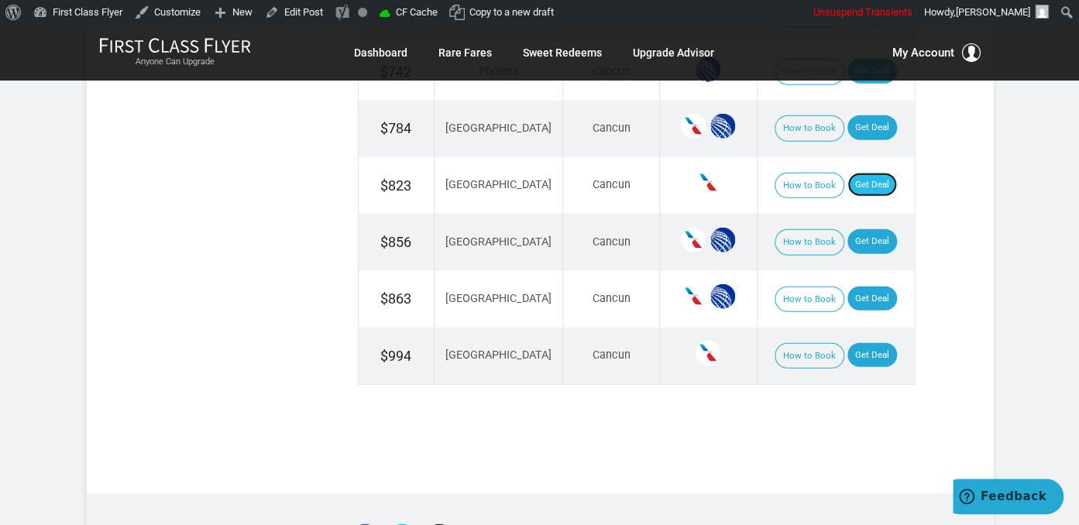
click at [855, 173] on link "Get Deal" at bounding box center [873, 185] width 50 height 25
click at [853, 230] on link "Get Deal" at bounding box center [873, 241] width 50 height 25
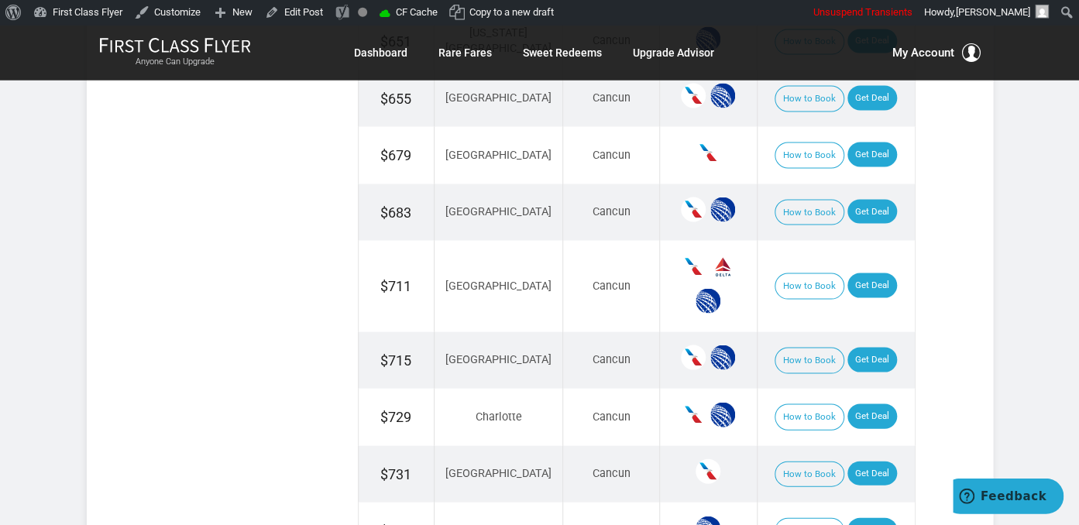
scroll to position [1227, 0]
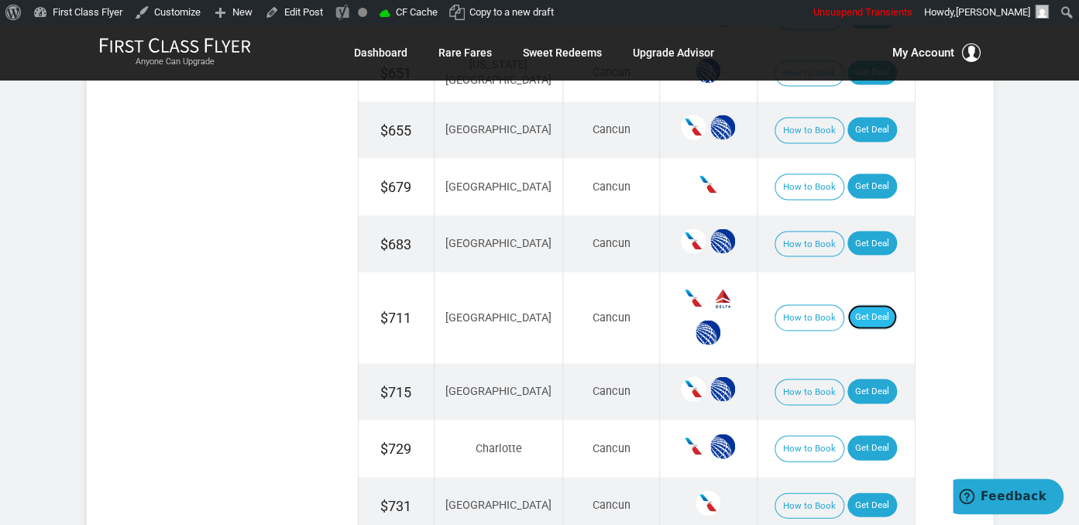
click at [861, 304] on link "Get Deal" at bounding box center [873, 316] width 50 height 25
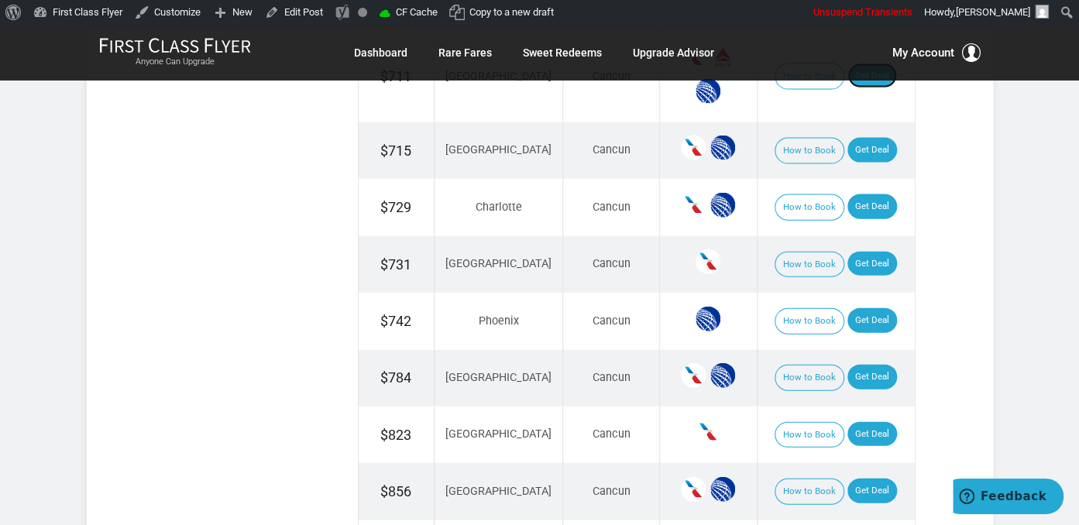
scroll to position [1472, 0]
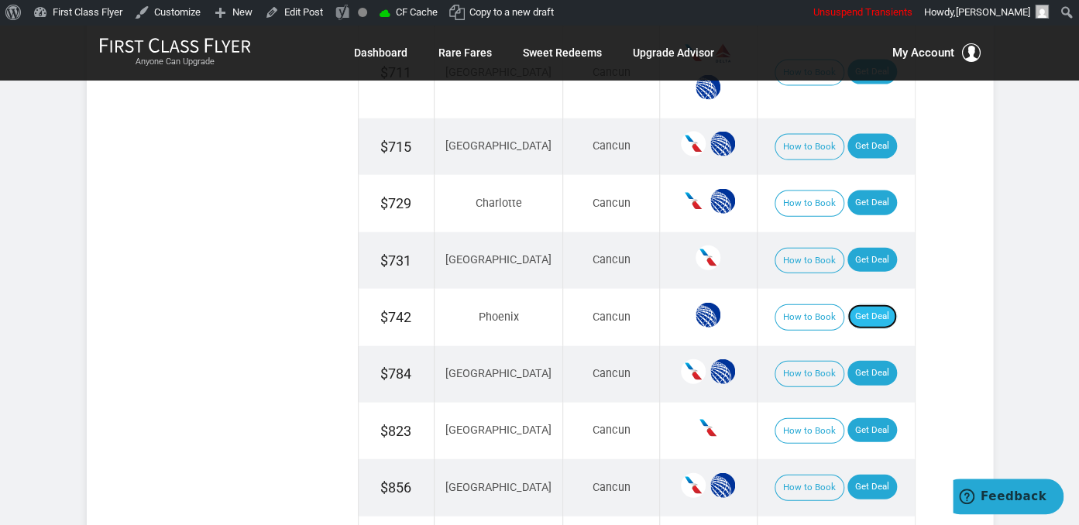
click at [867, 308] on link "Get Deal" at bounding box center [873, 316] width 50 height 25
click at [858, 248] on link "Get Deal" at bounding box center [873, 260] width 50 height 25
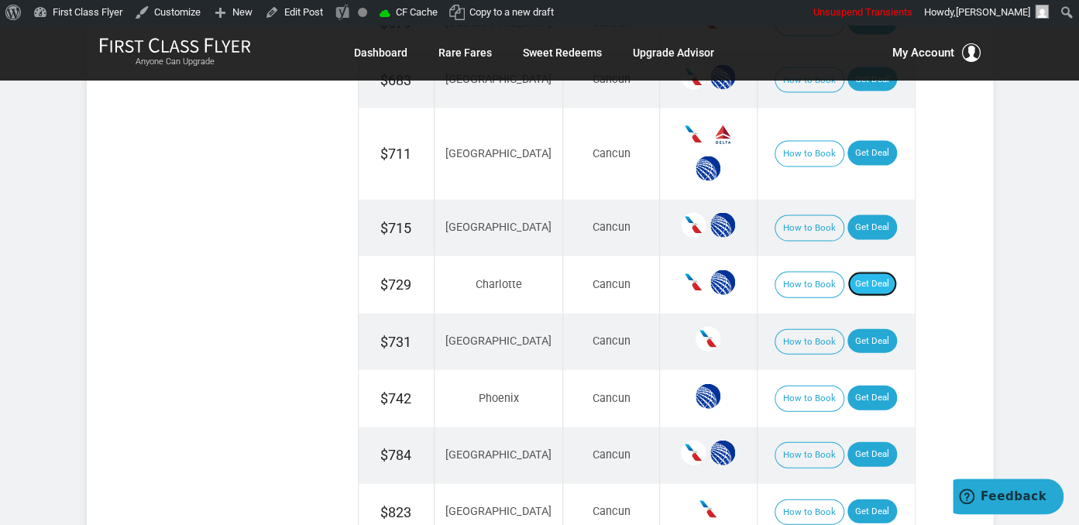
click at [875, 272] on link "Get Deal" at bounding box center [873, 284] width 50 height 25
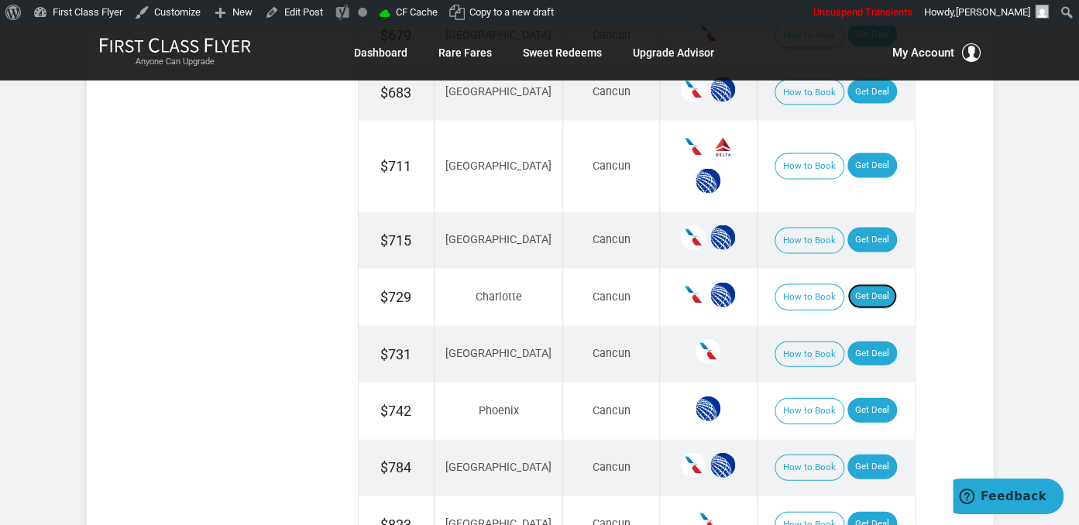
scroll to position [1623, 0]
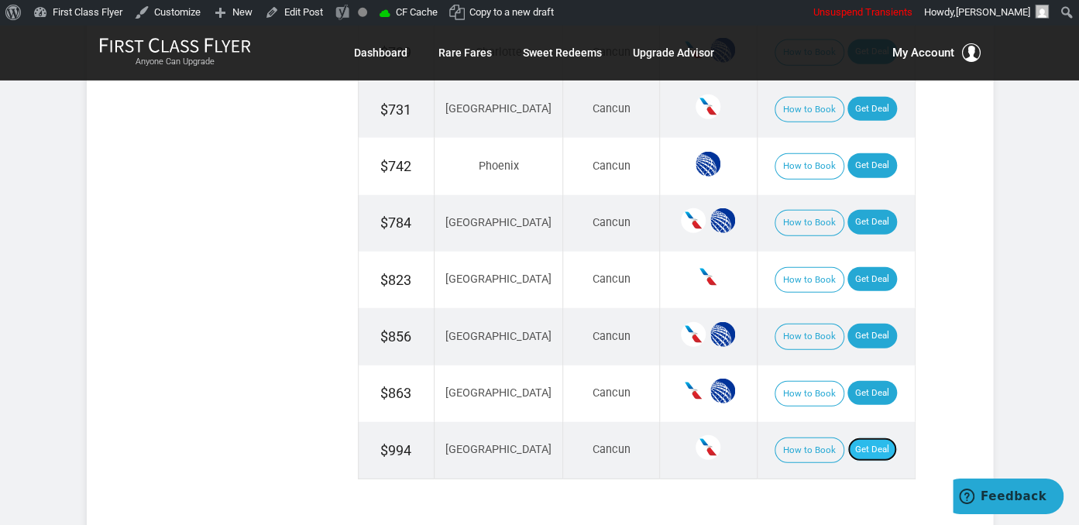
click at [857, 438] on link "Get Deal" at bounding box center [873, 450] width 50 height 25
